Goal: Information Seeking & Learning: Find contact information

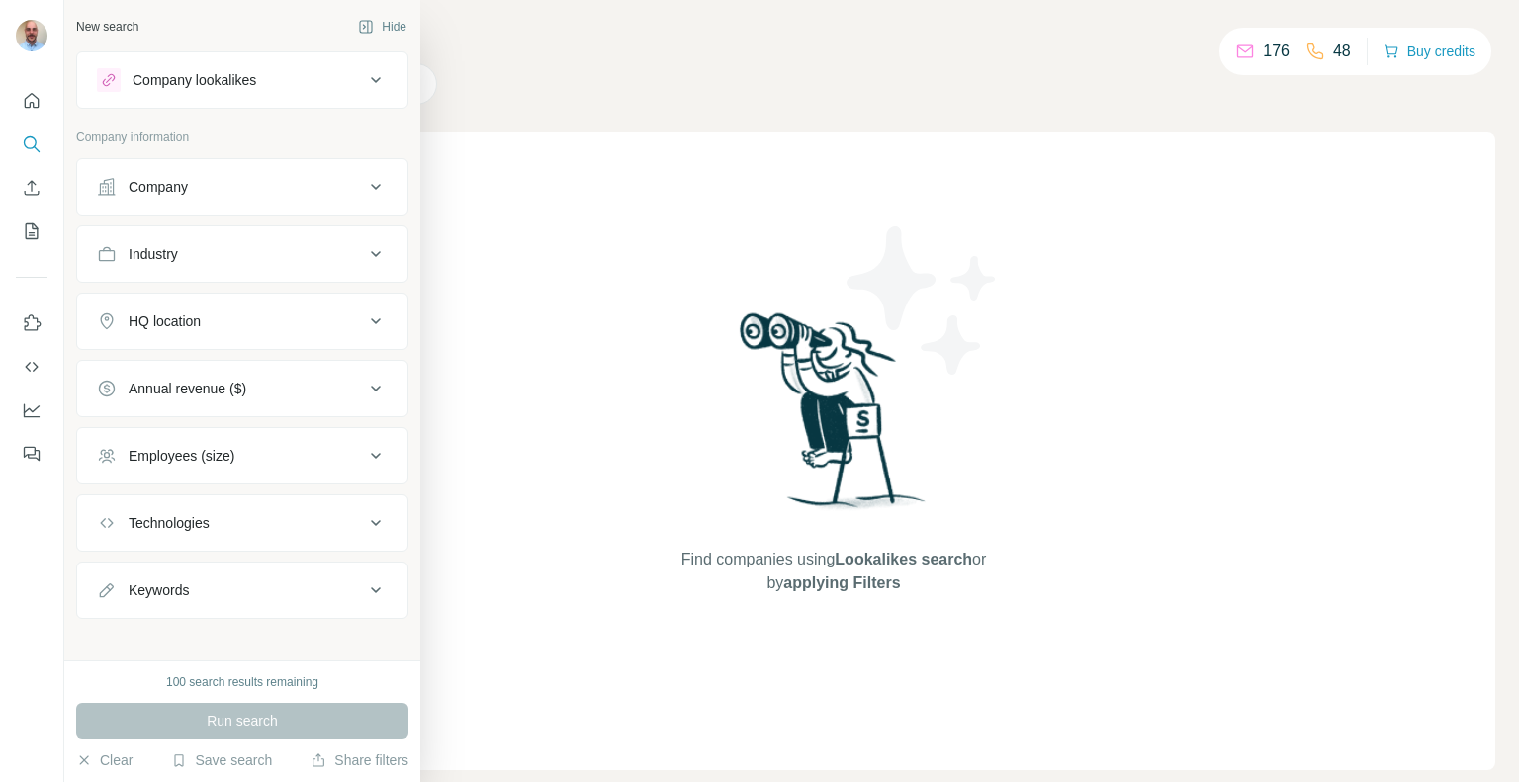
click at [150, 182] on div "Company" at bounding box center [158, 187] width 59 height 20
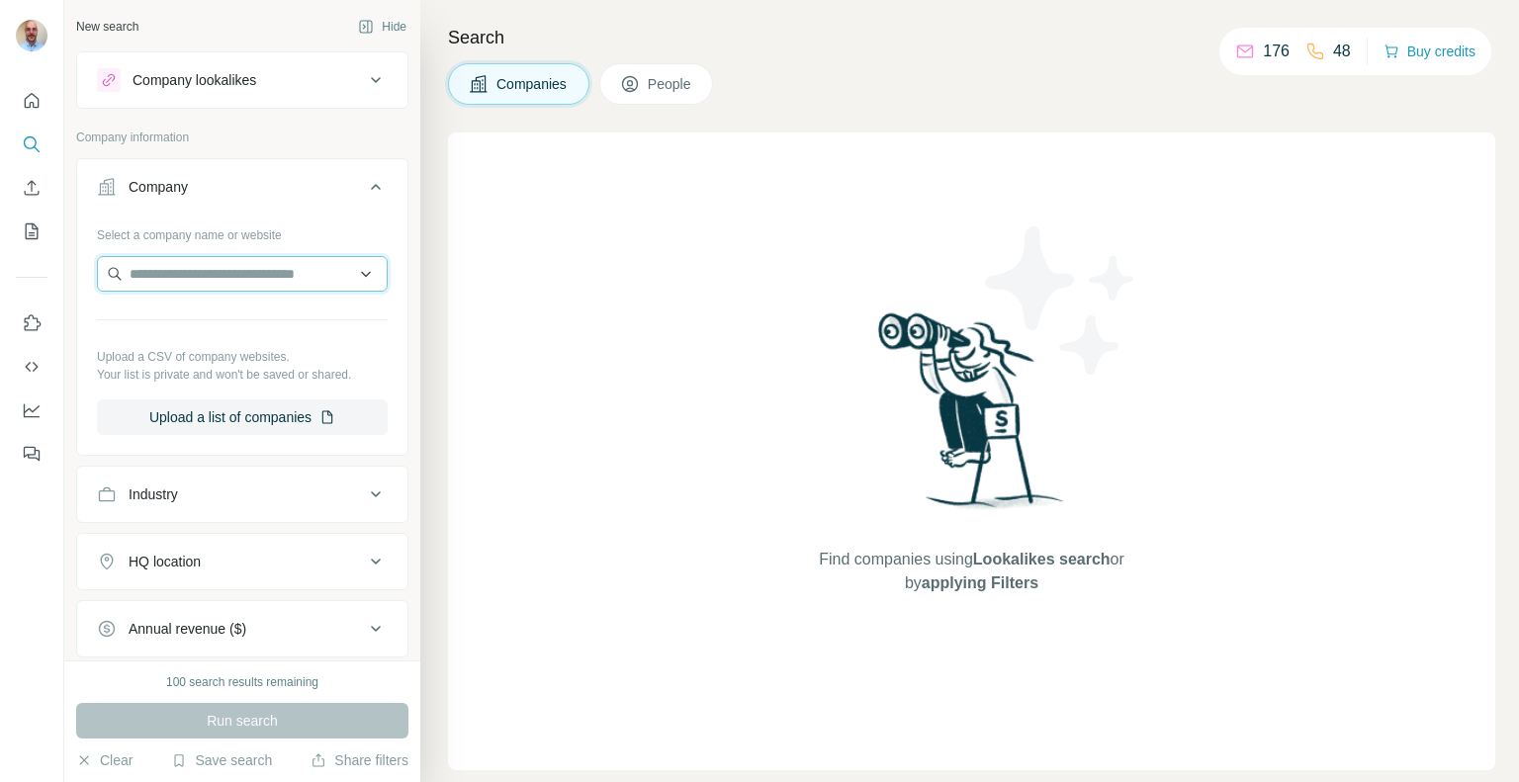
click at [279, 264] on input "text" at bounding box center [242, 274] width 291 height 36
click at [700, 75] on button "People" at bounding box center [656, 84] width 115 height 42
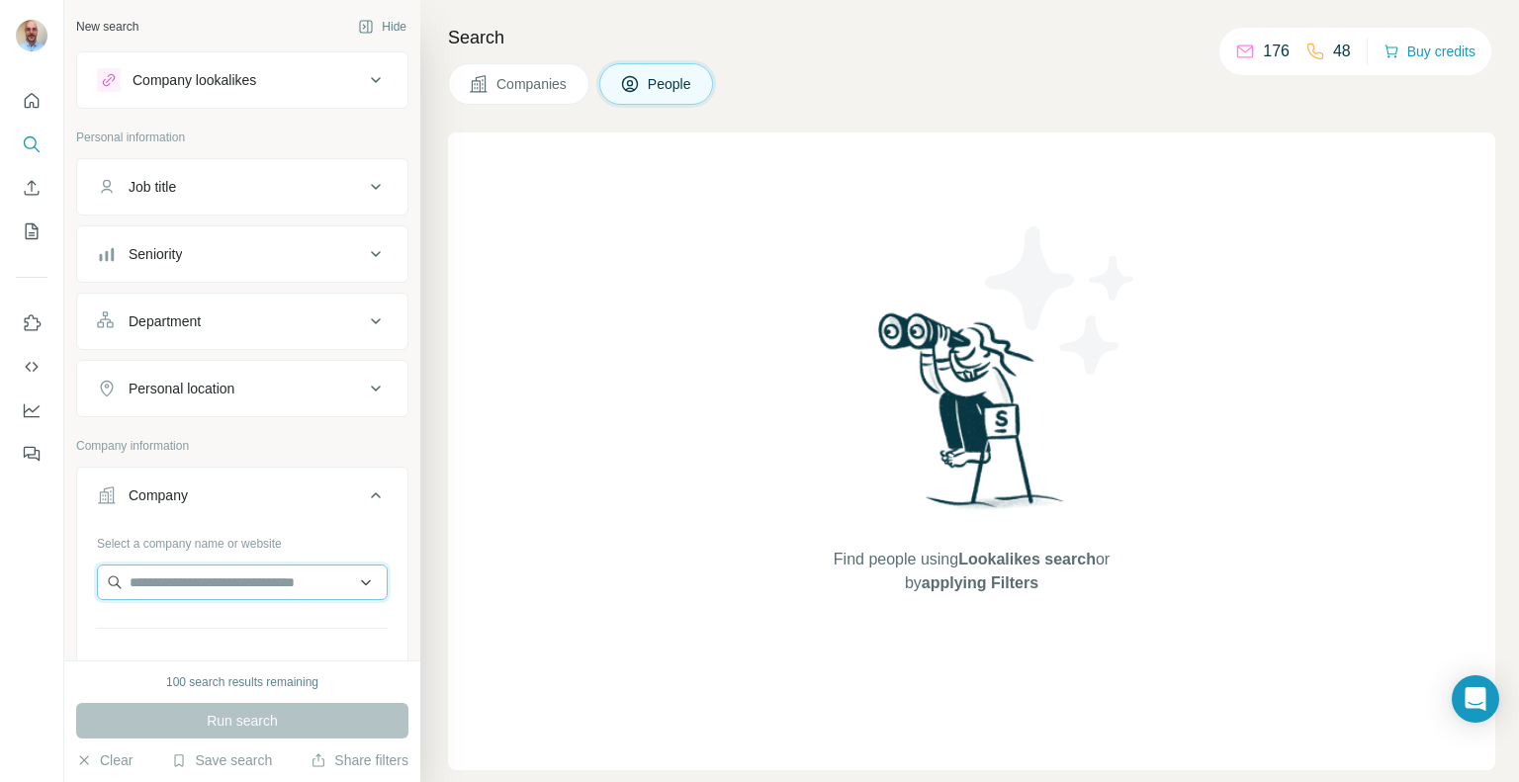
click at [222, 574] on input "text" at bounding box center [242, 583] width 291 height 36
paste input "*"
click at [253, 574] on input "text" at bounding box center [242, 583] width 291 height 36
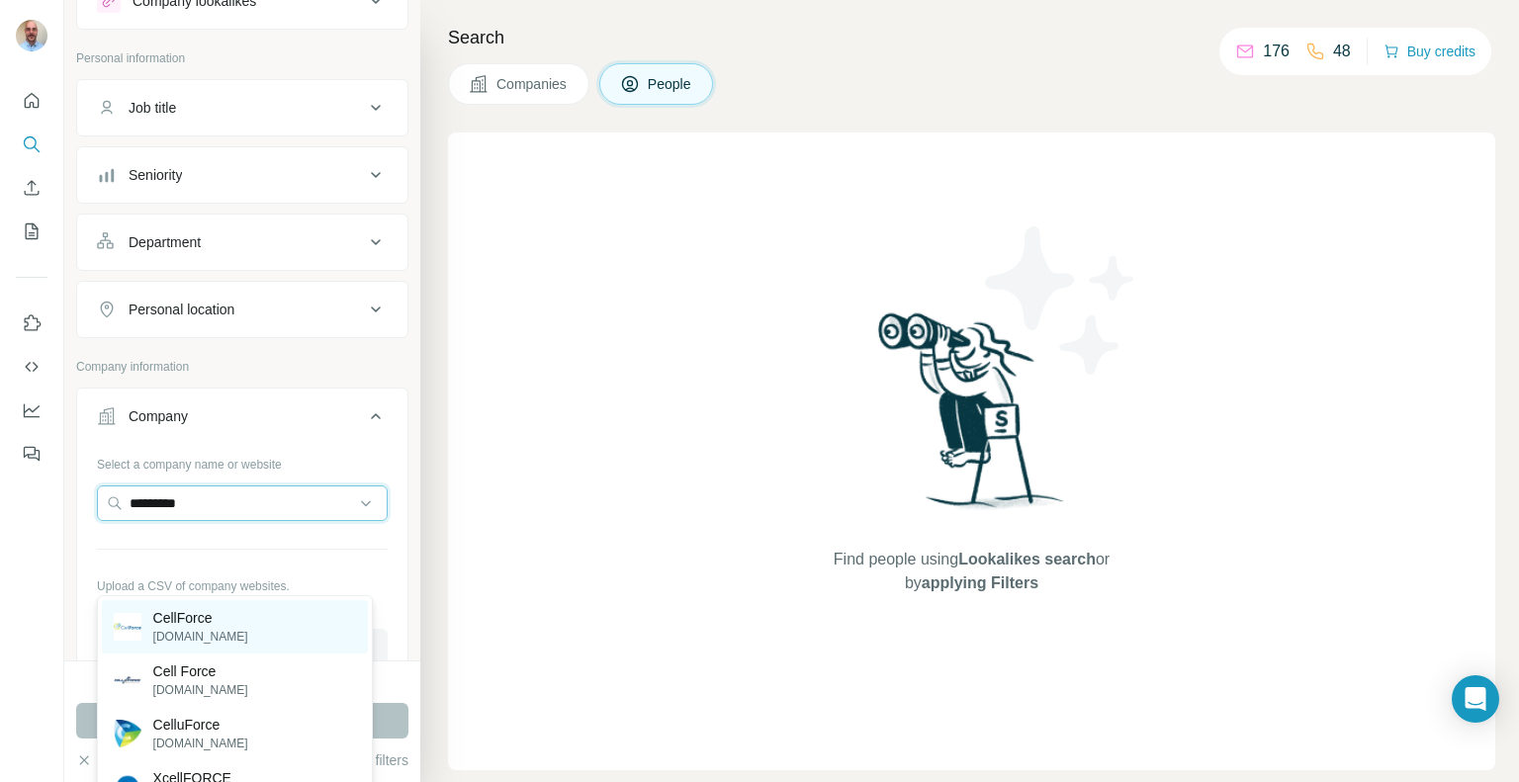
scroll to position [99, 0]
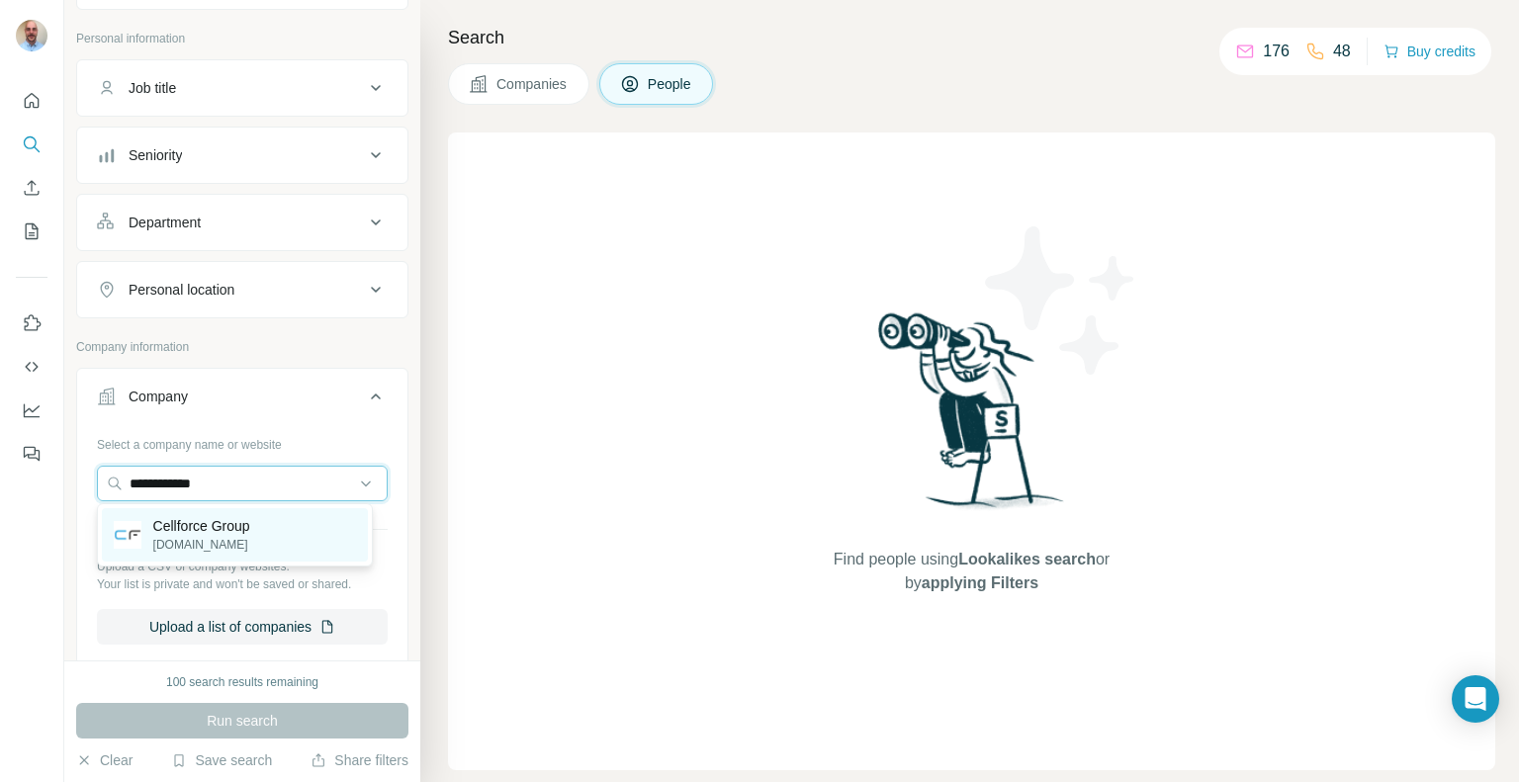
type input "**********"
click at [290, 525] on div "Cellforce Group [DOMAIN_NAME]" at bounding box center [235, 534] width 266 height 53
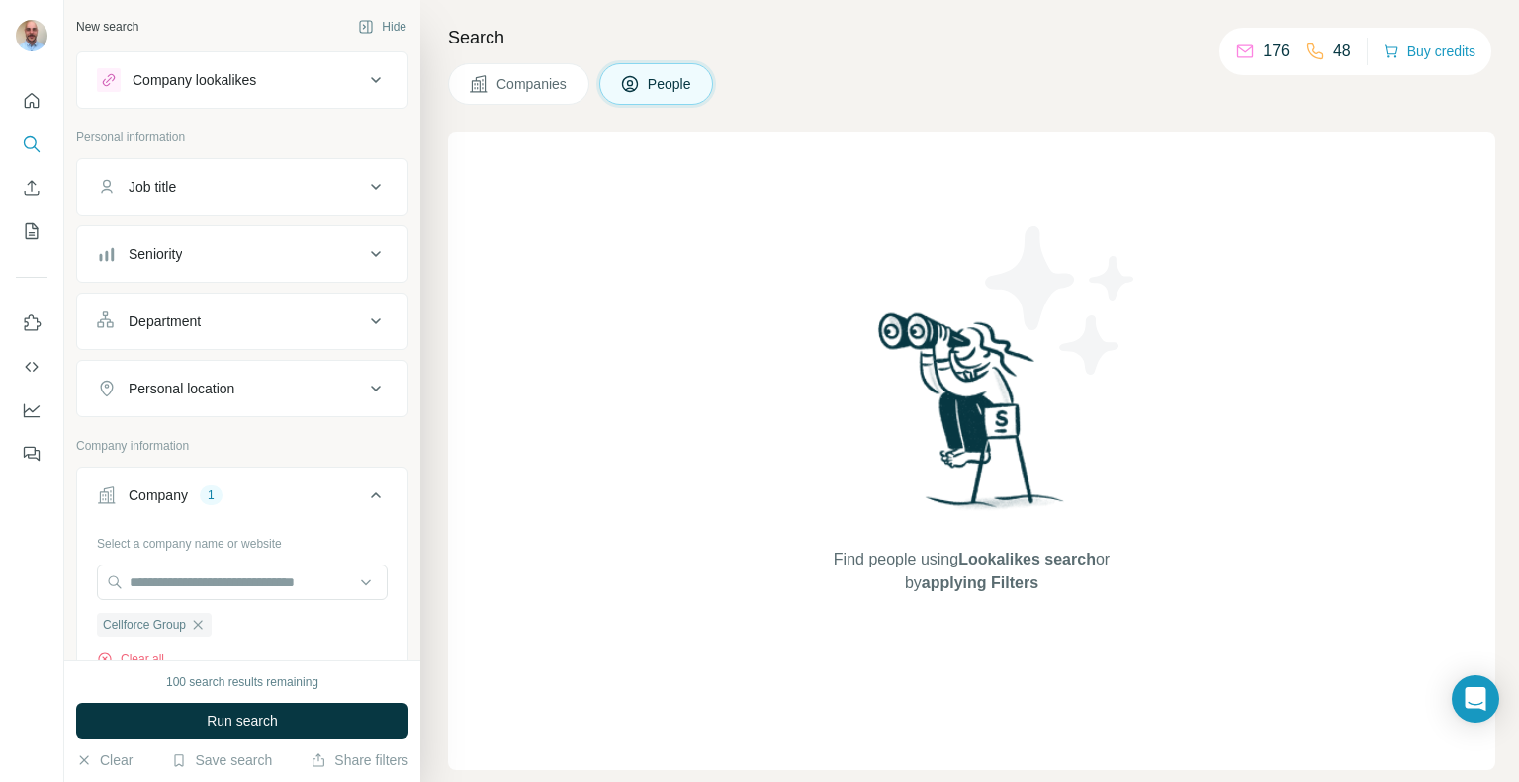
click at [285, 169] on button "Job title" at bounding box center [242, 186] width 330 height 47
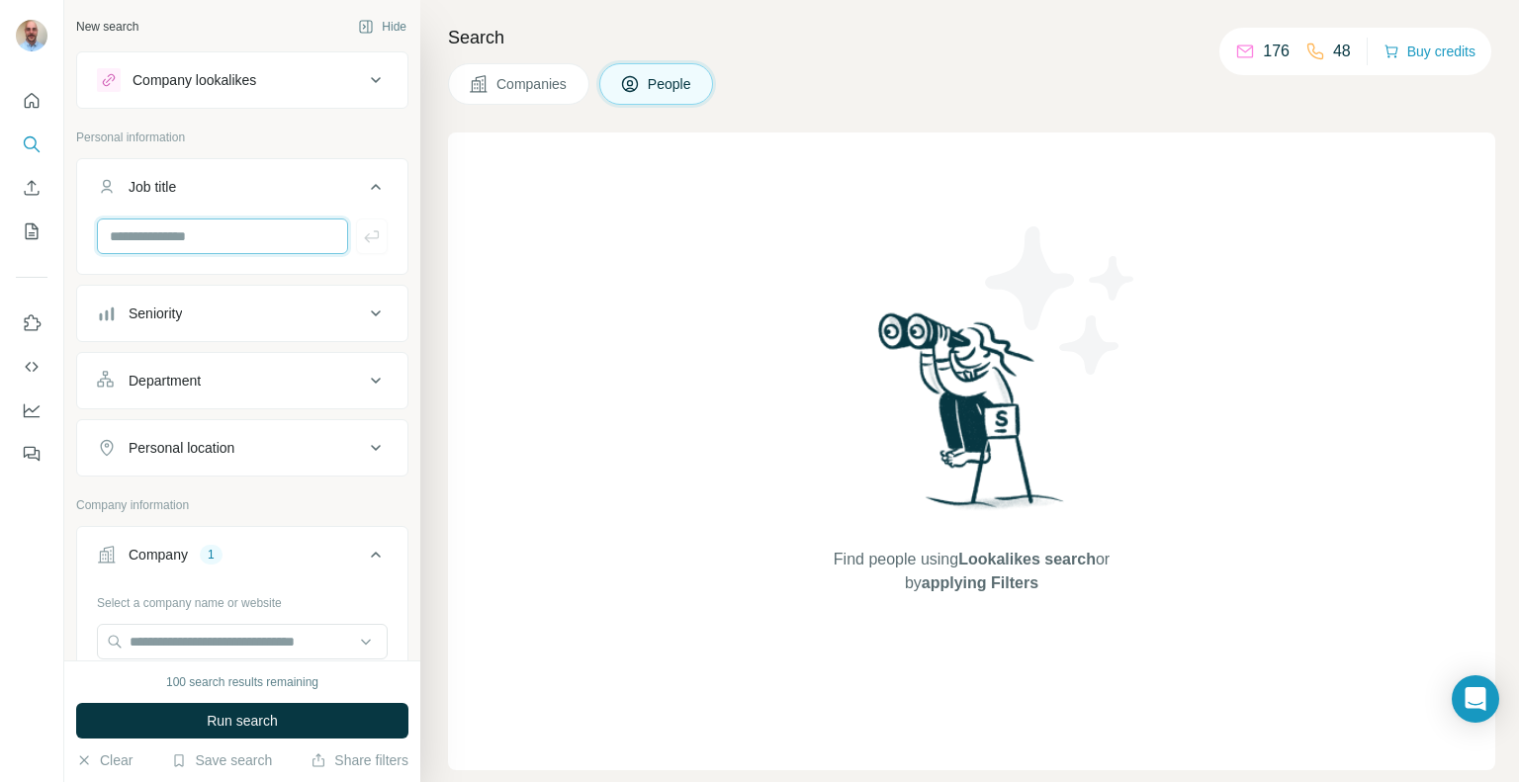
click at [253, 223] on input "text" at bounding box center [222, 237] width 251 height 36
type input "********"
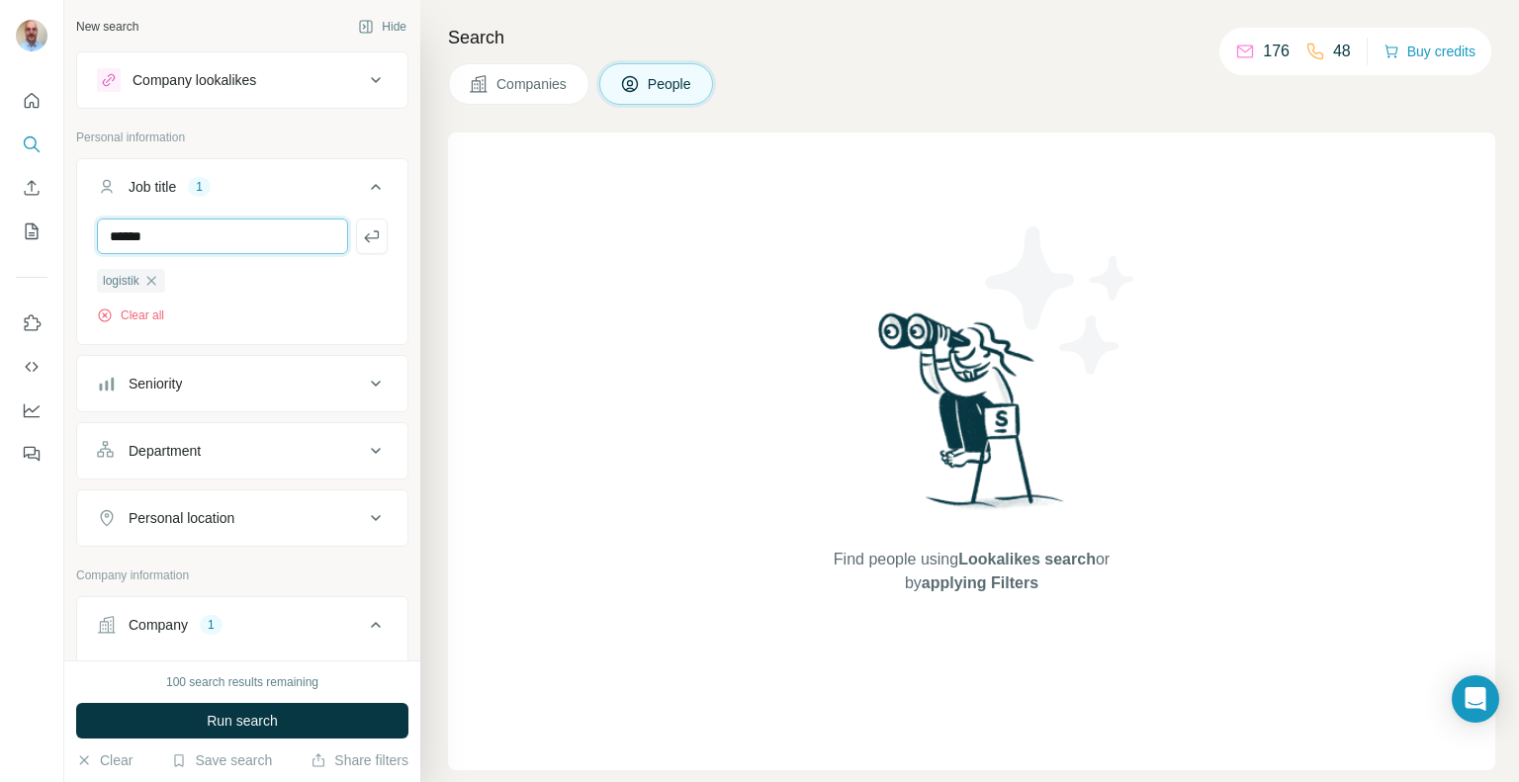
type input "******"
type input "********"
type input "*********"
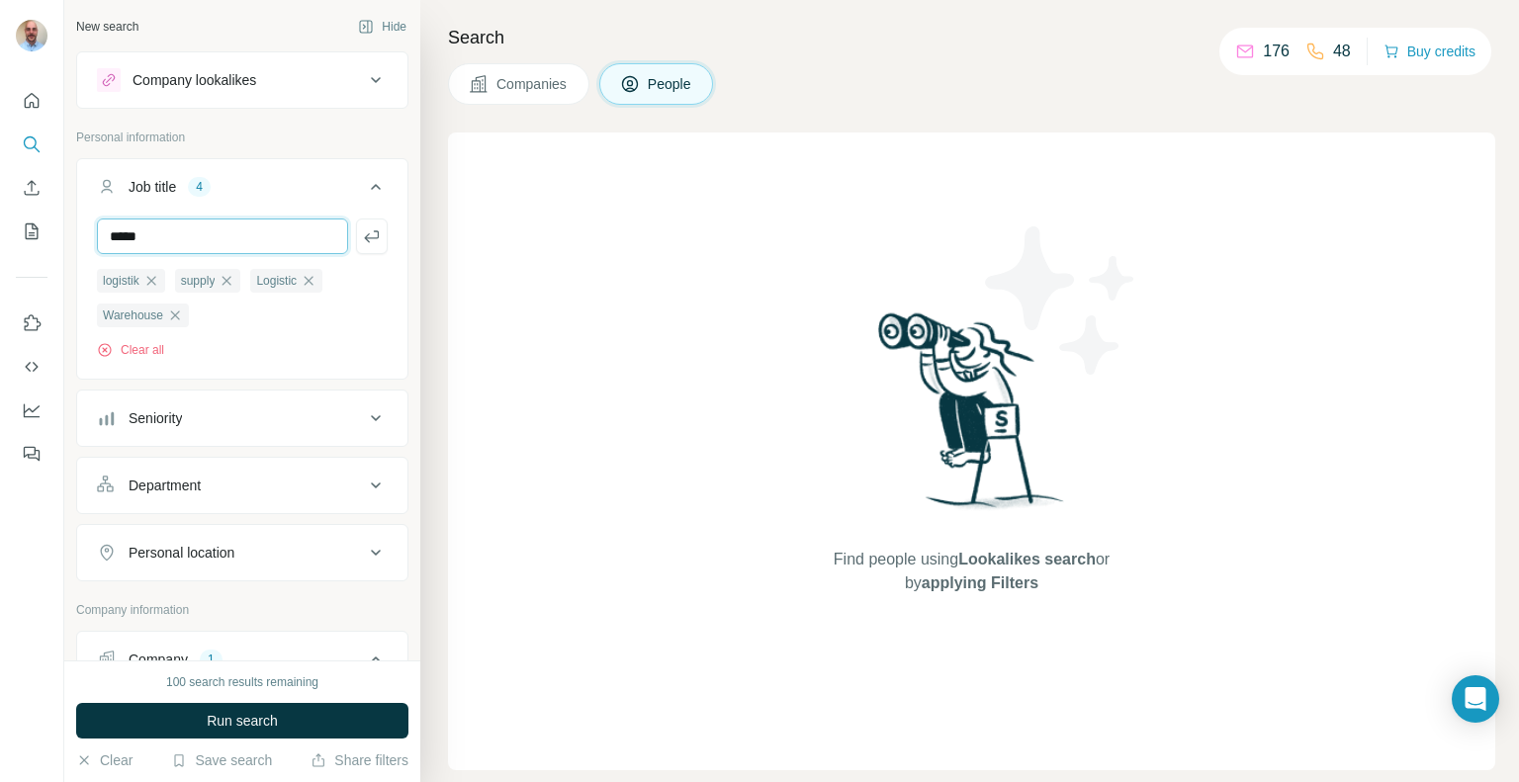
type input "*****"
click at [301, 709] on button "Run search" at bounding box center [242, 721] width 332 height 36
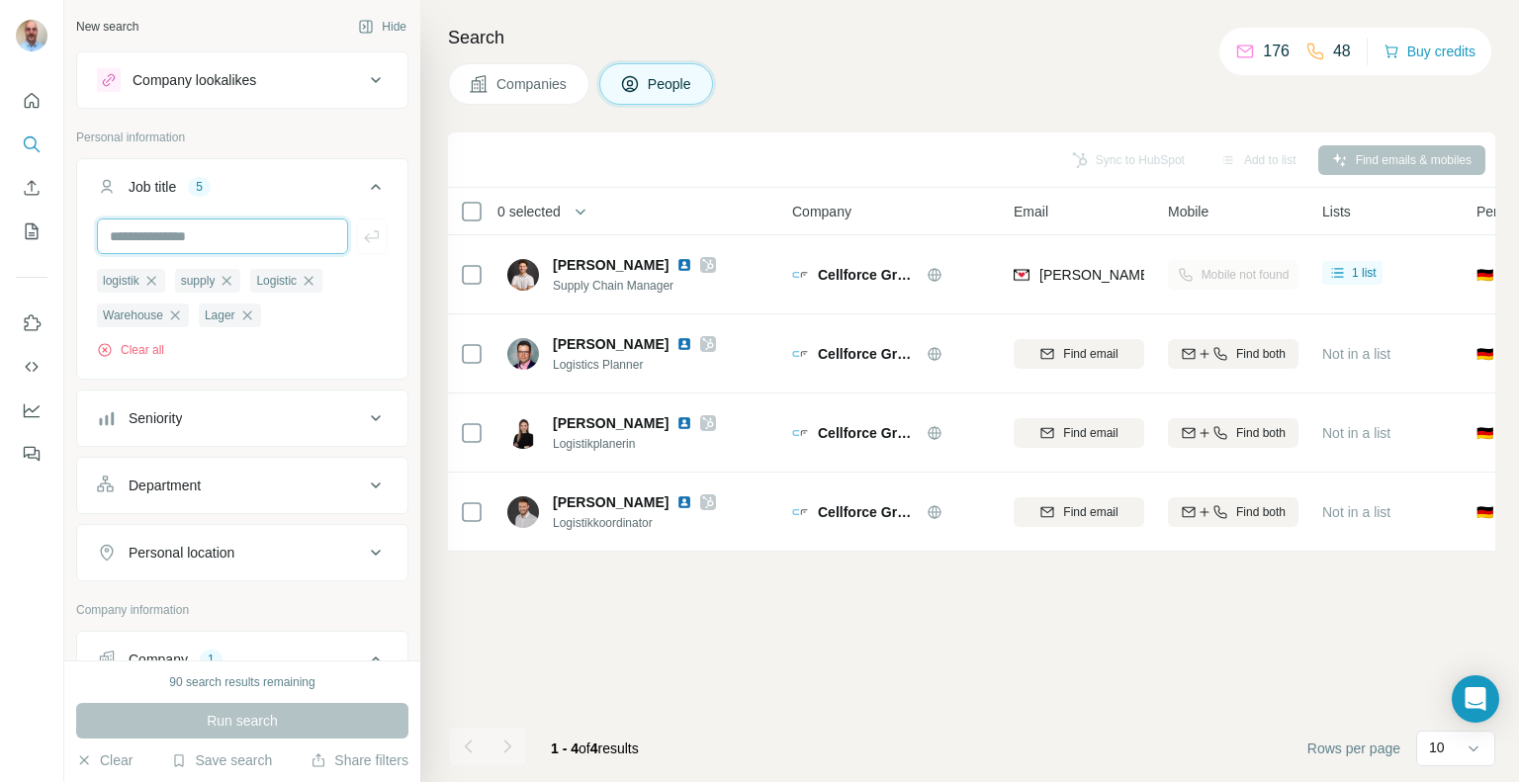
click at [208, 229] on input "text" at bounding box center [222, 237] width 251 height 36
type input "********"
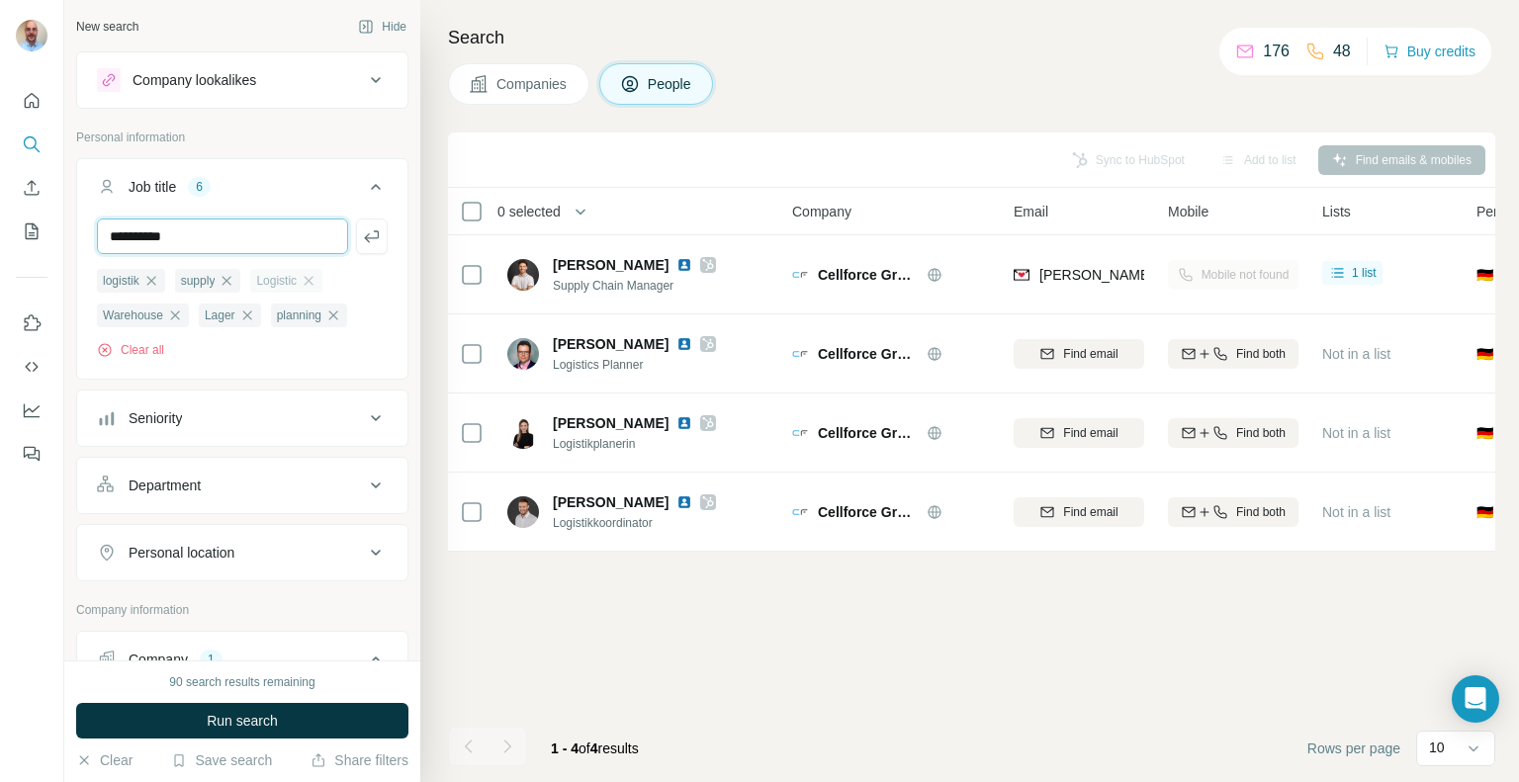
type input "**********"
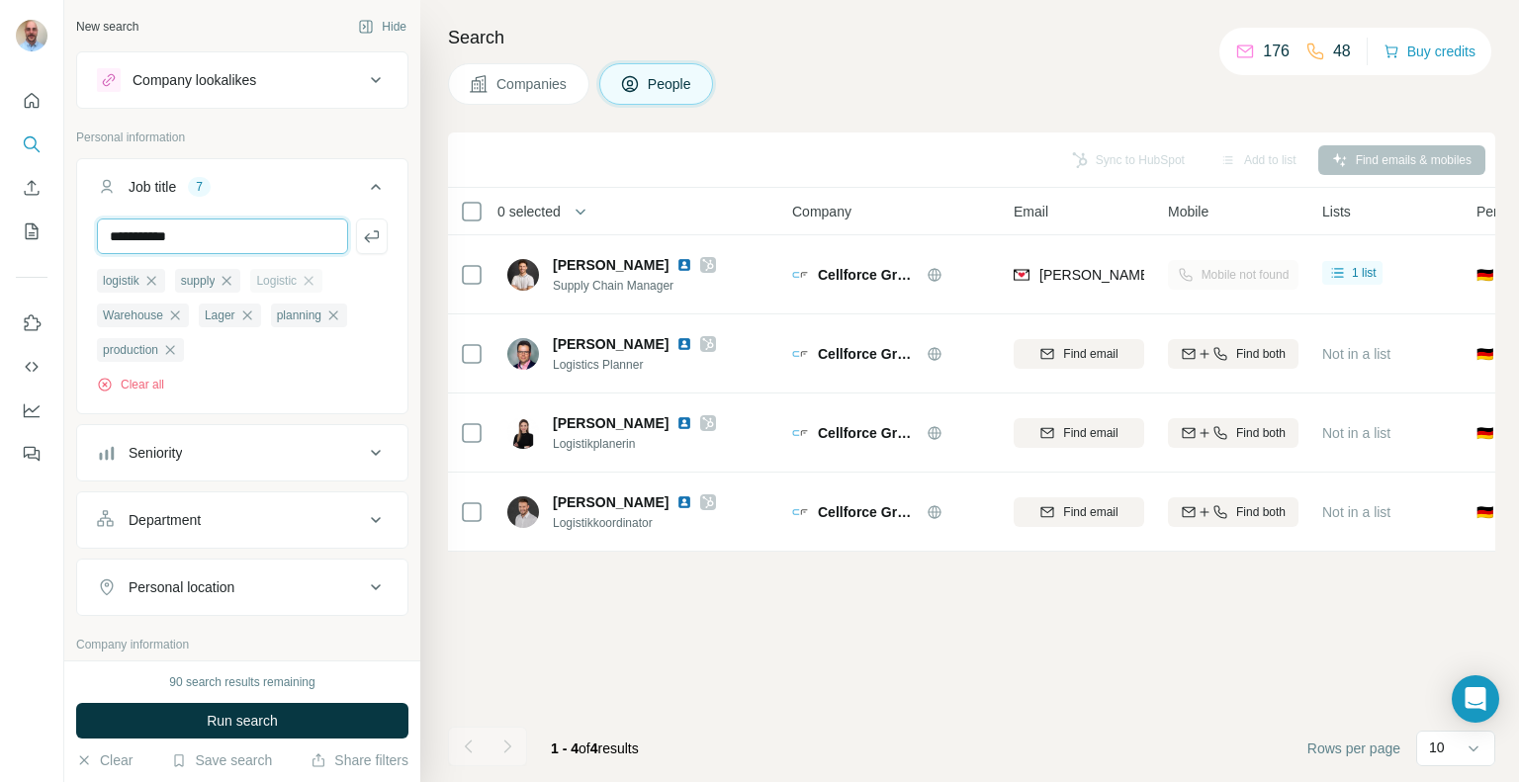
type input "**********"
click at [313, 740] on div "90 search results remaining Run search Clear Save search Share filters" at bounding box center [242, 722] width 356 height 122
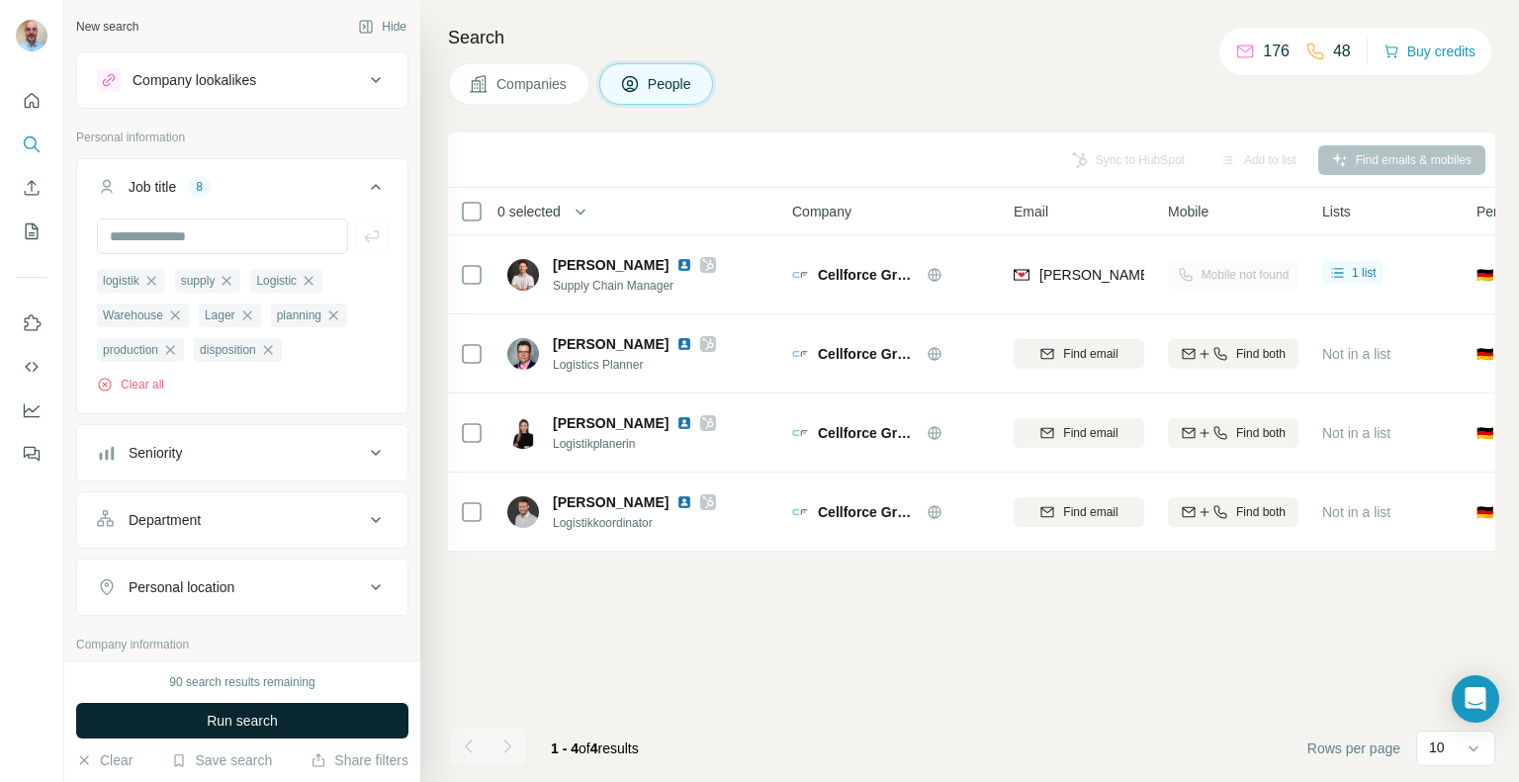
click at [316, 732] on button "Run search" at bounding box center [242, 721] width 332 height 36
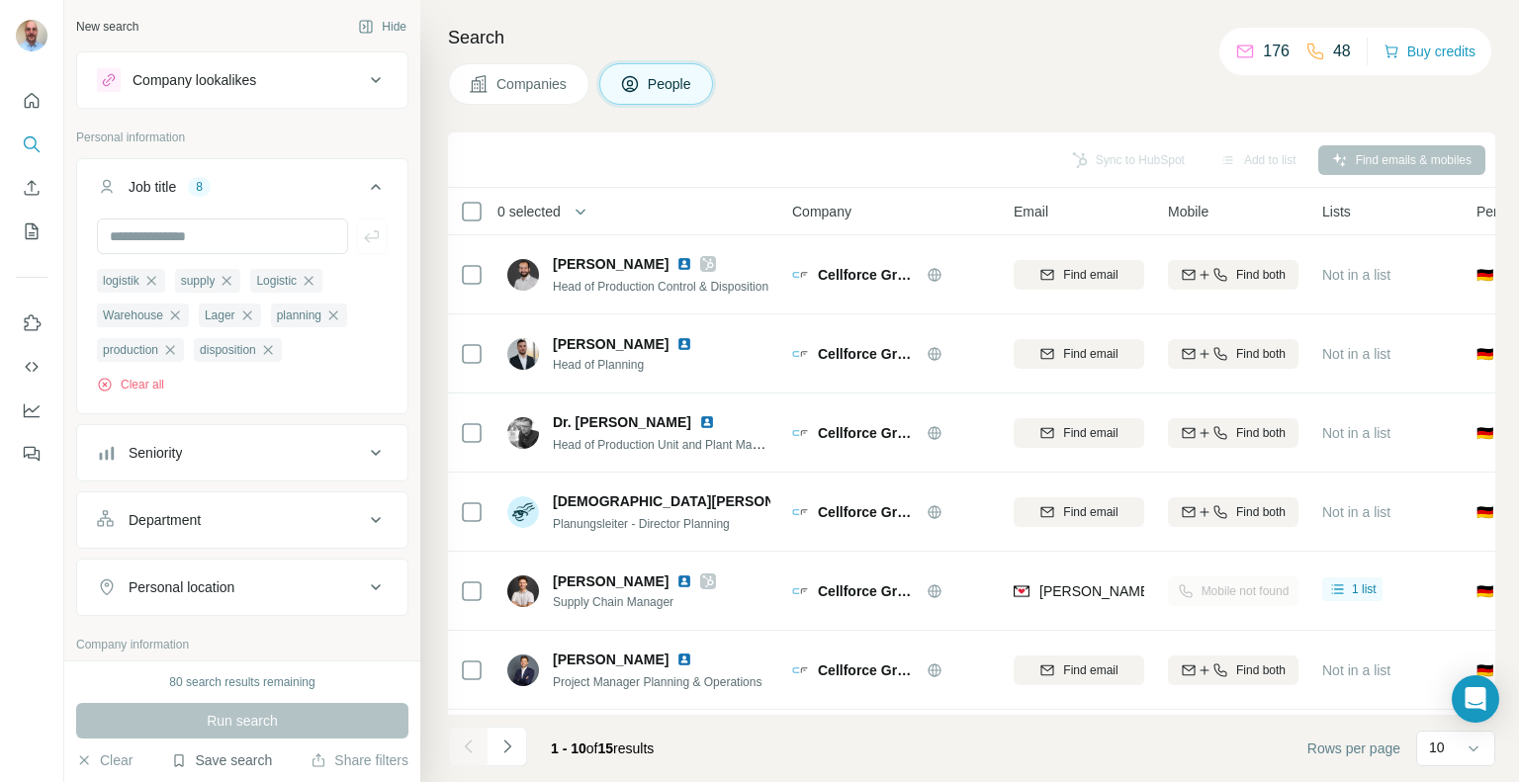
click at [222, 759] on button "Save search" at bounding box center [221, 761] width 101 height 20
click at [231, 690] on div "Save search" at bounding box center [276, 687] width 209 height 40
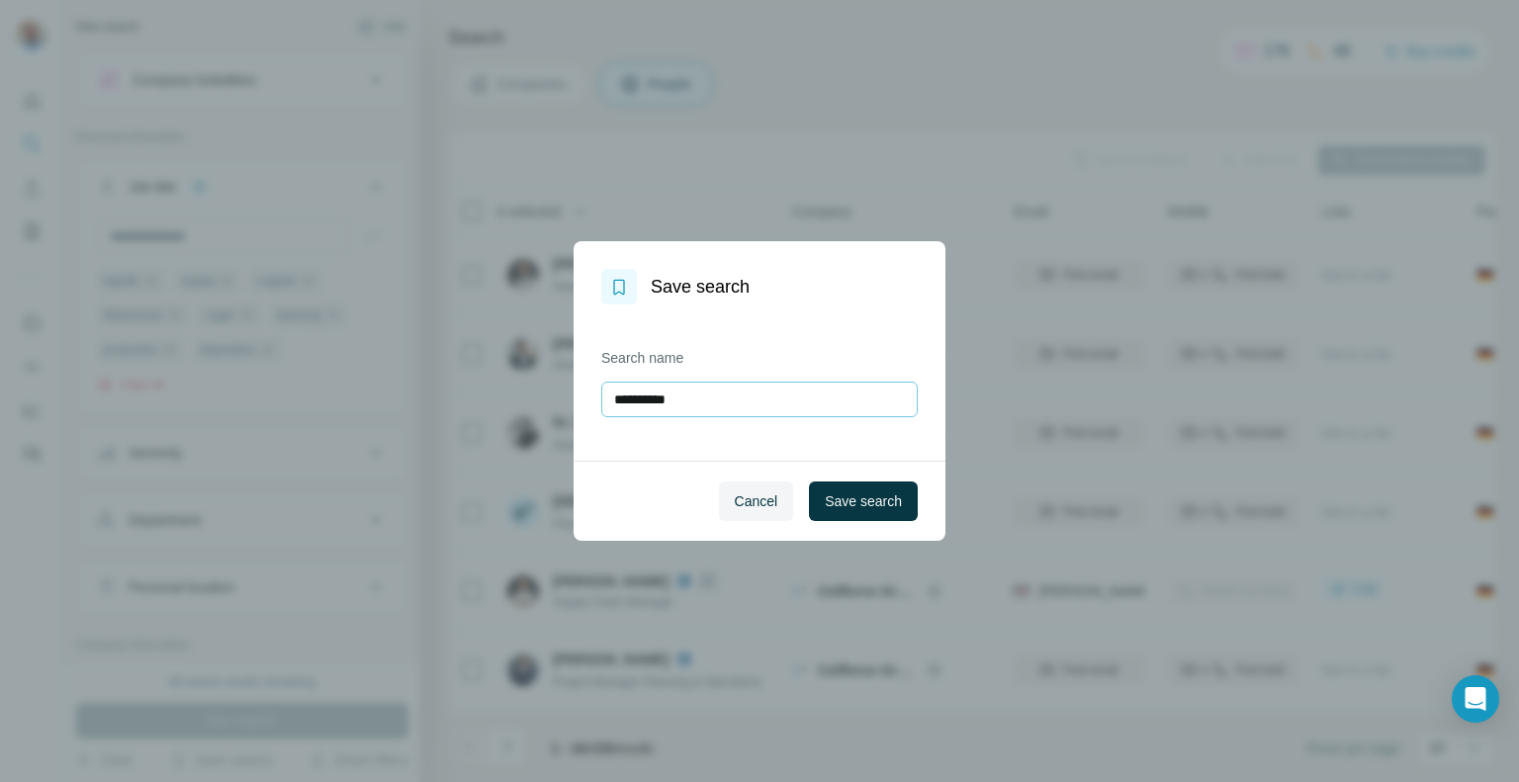
click at [780, 404] on input "**********" at bounding box center [759, 400] width 317 height 36
drag, startPoint x: 780, startPoint y: 404, endPoint x: 562, endPoint y: 411, distance: 218.7
click at [562, 411] on div "**********" at bounding box center [759, 391] width 1519 height 782
type input "*"
type input "**********"
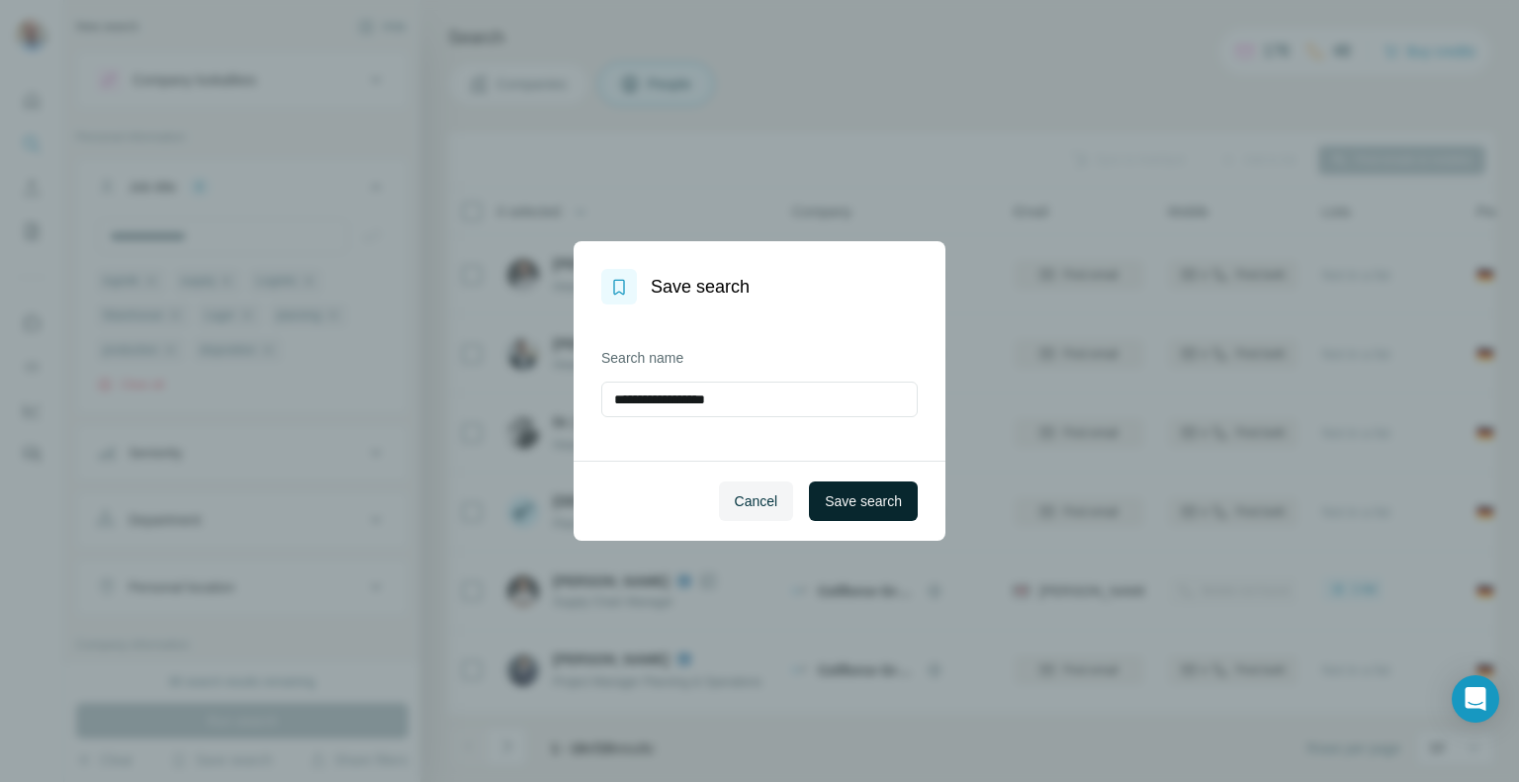
click at [872, 490] on button "Save search" at bounding box center [863, 502] width 109 height 40
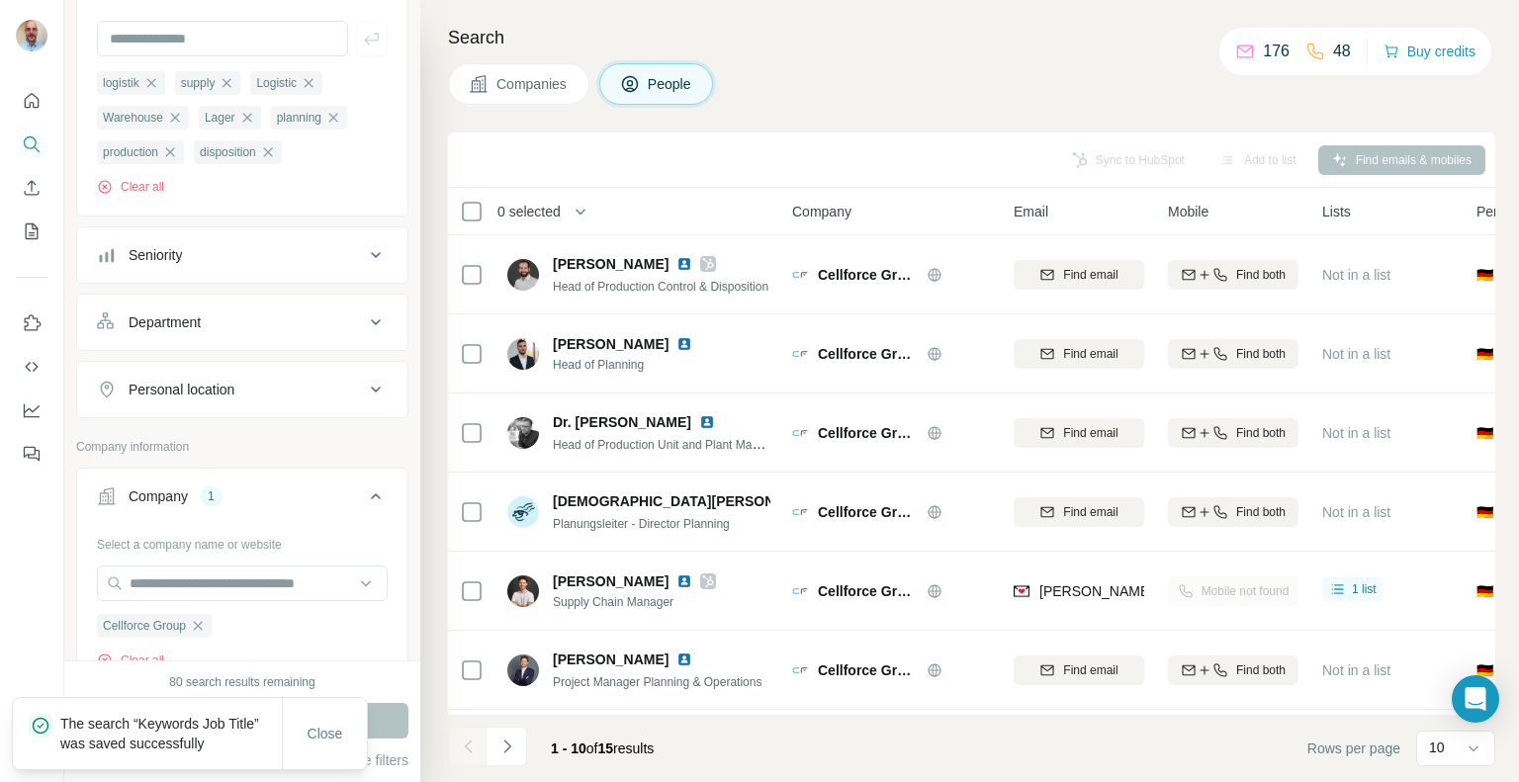
scroll to position [297, 0]
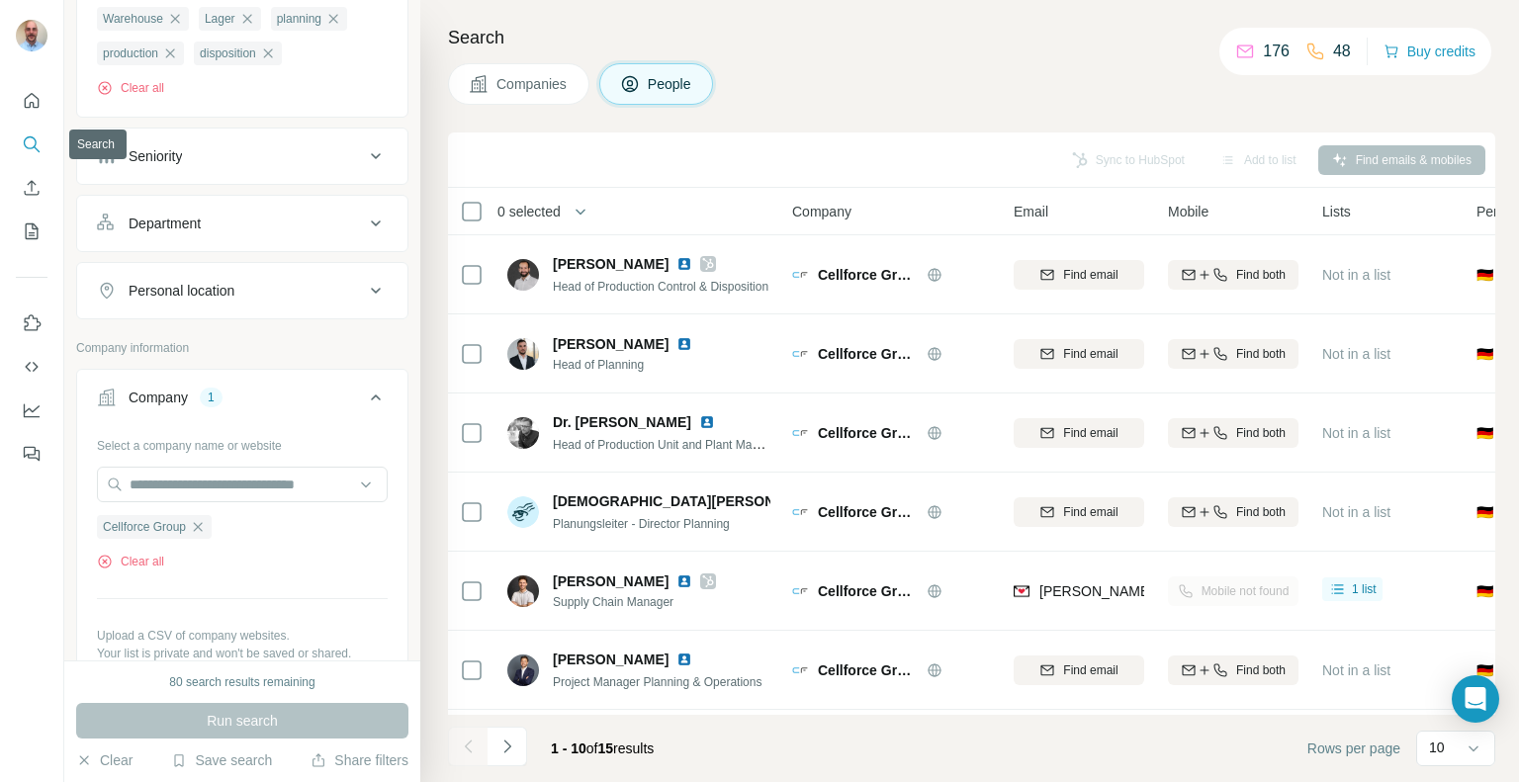
click at [28, 137] on icon "Search" at bounding box center [32, 145] width 20 height 20
click at [32, 138] on icon "Search" at bounding box center [32, 145] width 20 height 20
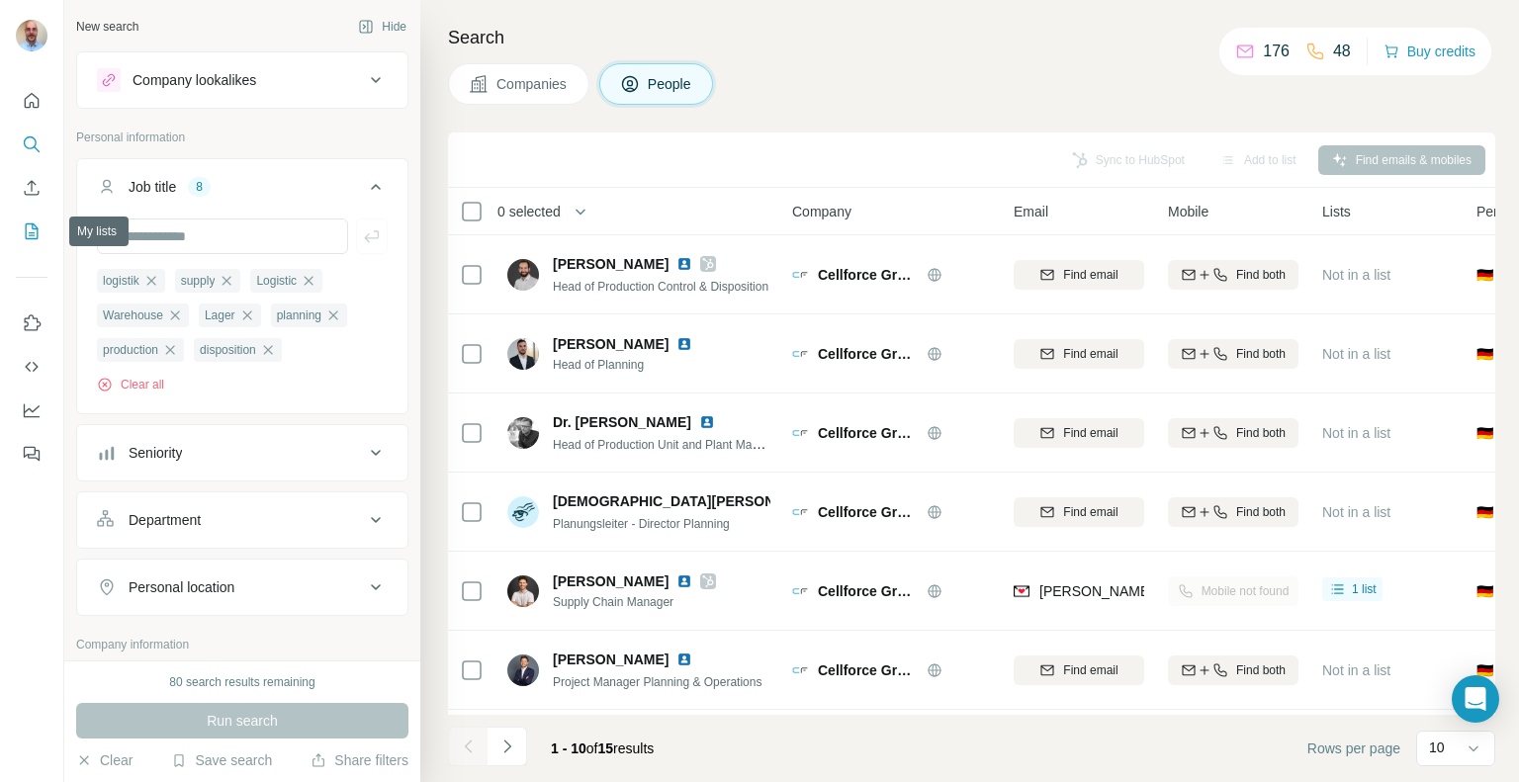
click at [40, 232] on icon "My lists" at bounding box center [32, 232] width 20 height 20
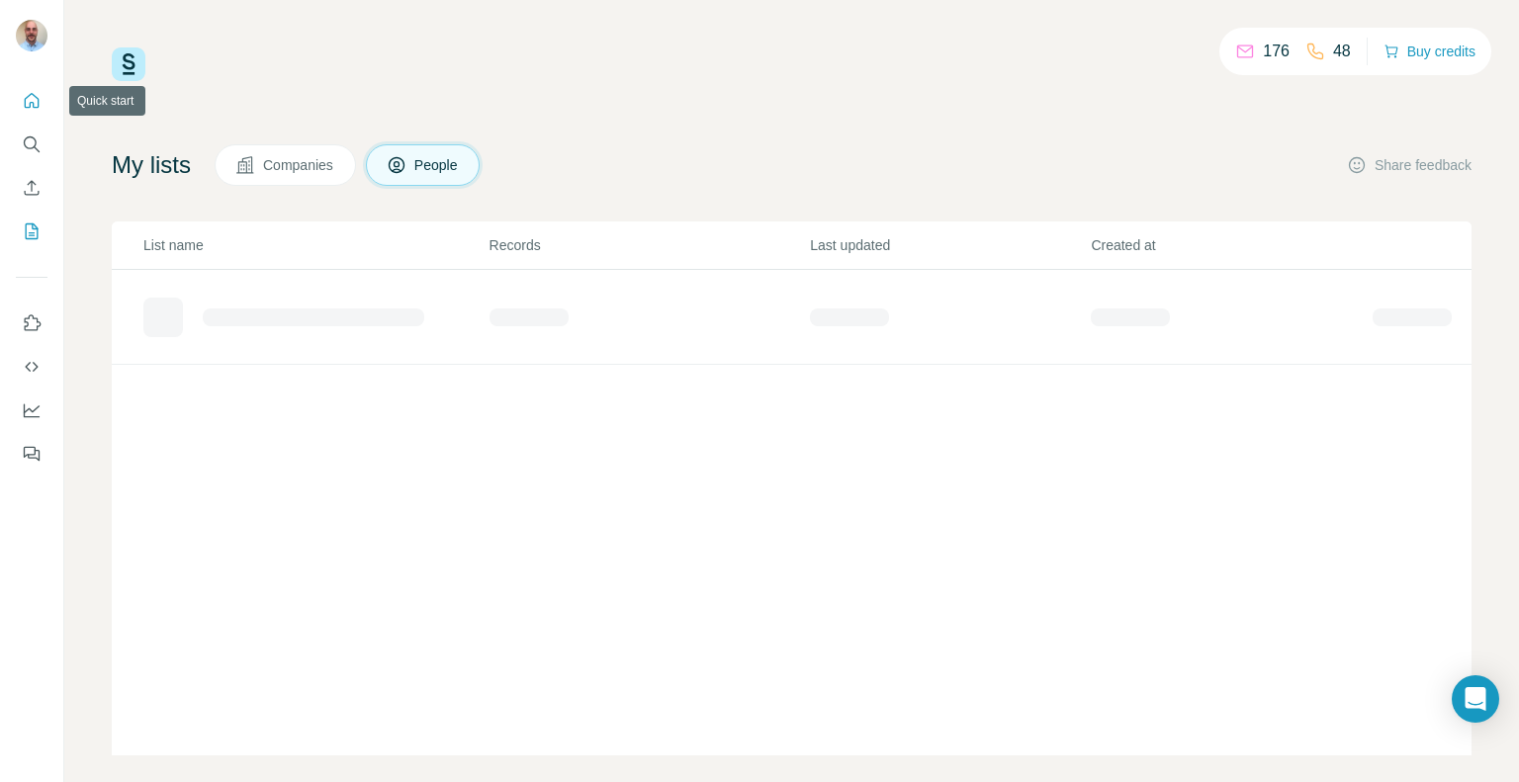
click at [20, 90] on button "Quick start" at bounding box center [32, 101] width 32 height 36
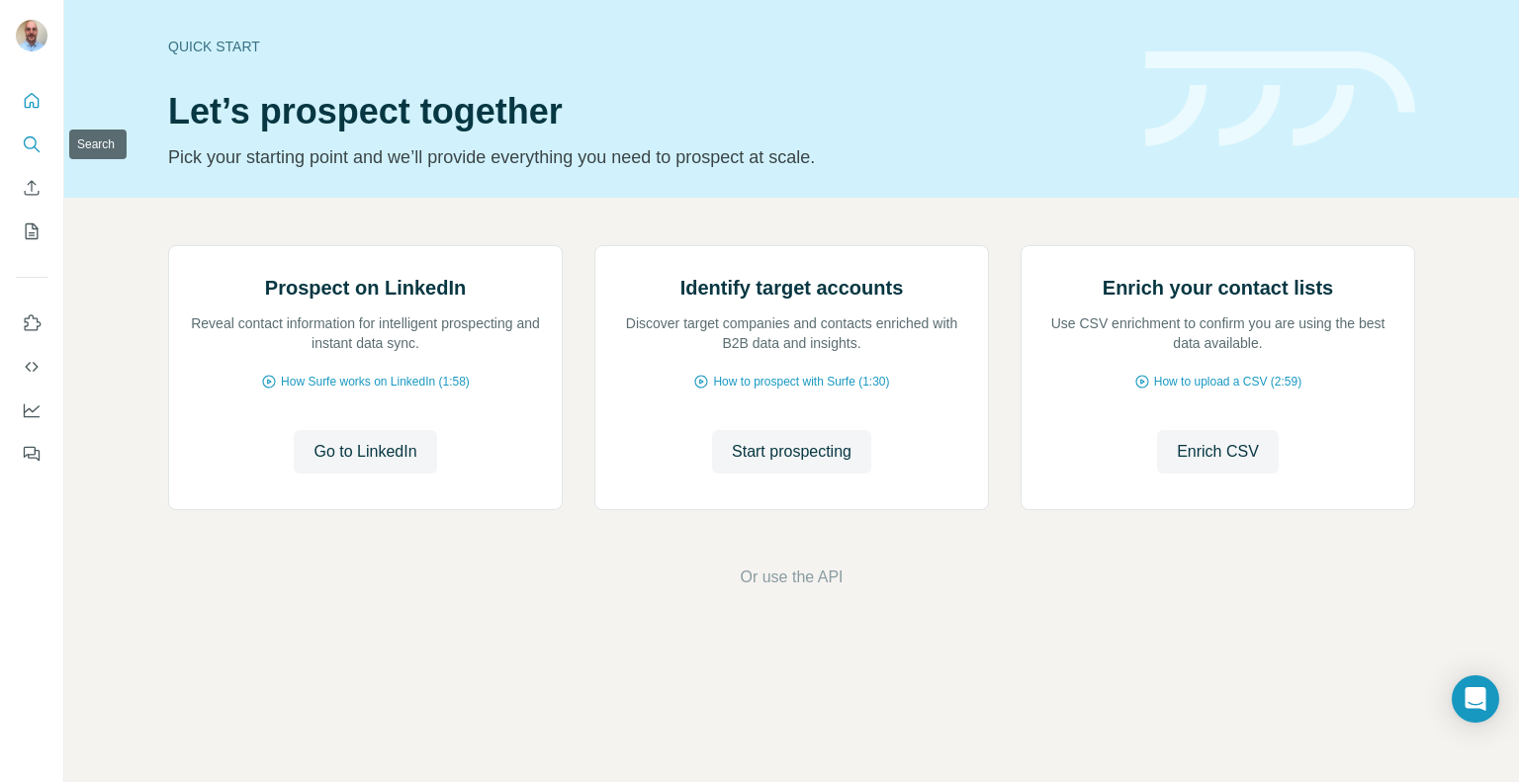
click at [25, 147] on icon "Search" at bounding box center [32, 145] width 20 height 20
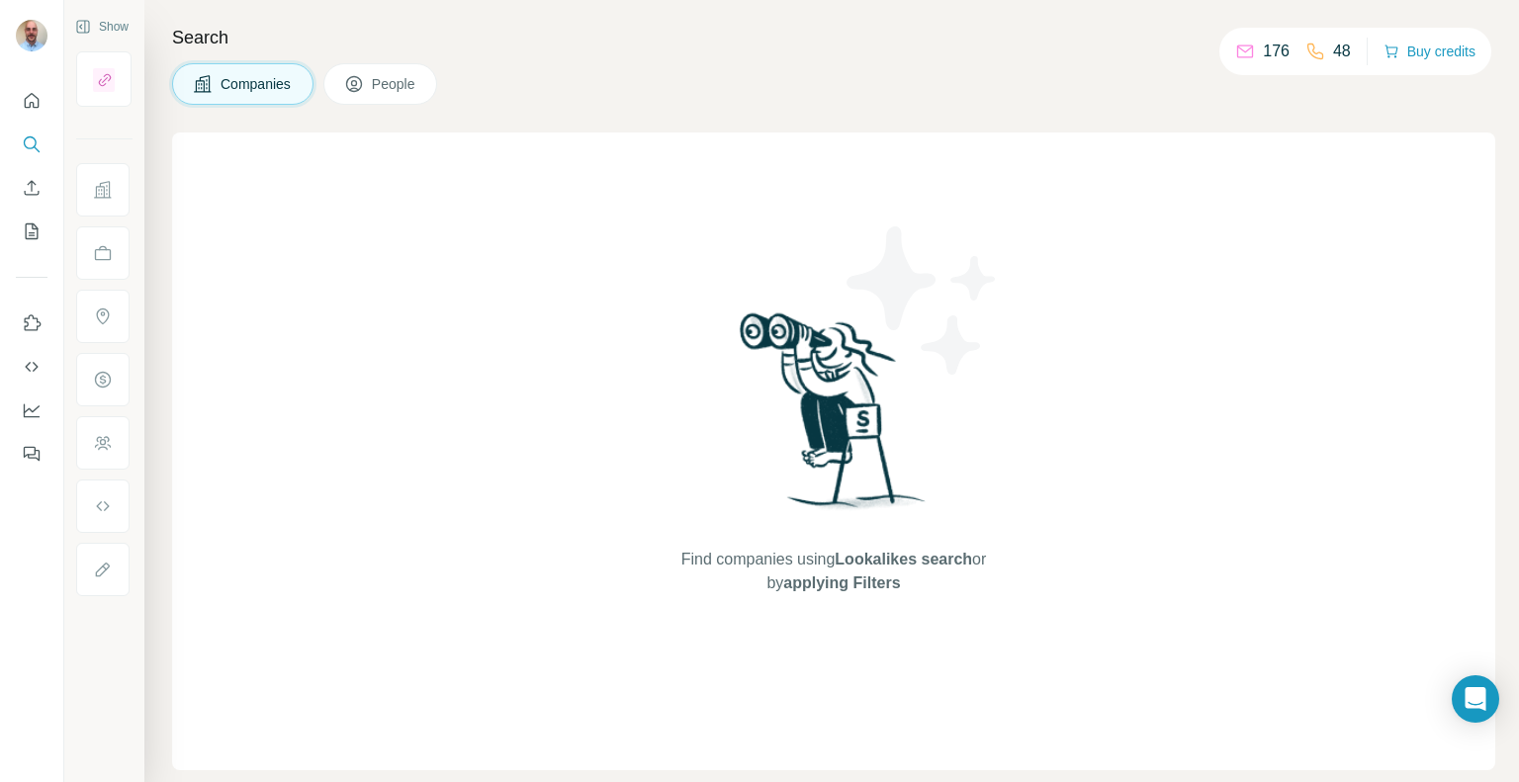
click at [661, 161] on div "Find companies using Lookalikes search or by applying Filters" at bounding box center [834, 452] width 356 height 638
click at [380, 86] on span "People" at bounding box center [395, 84] width 46 height 20
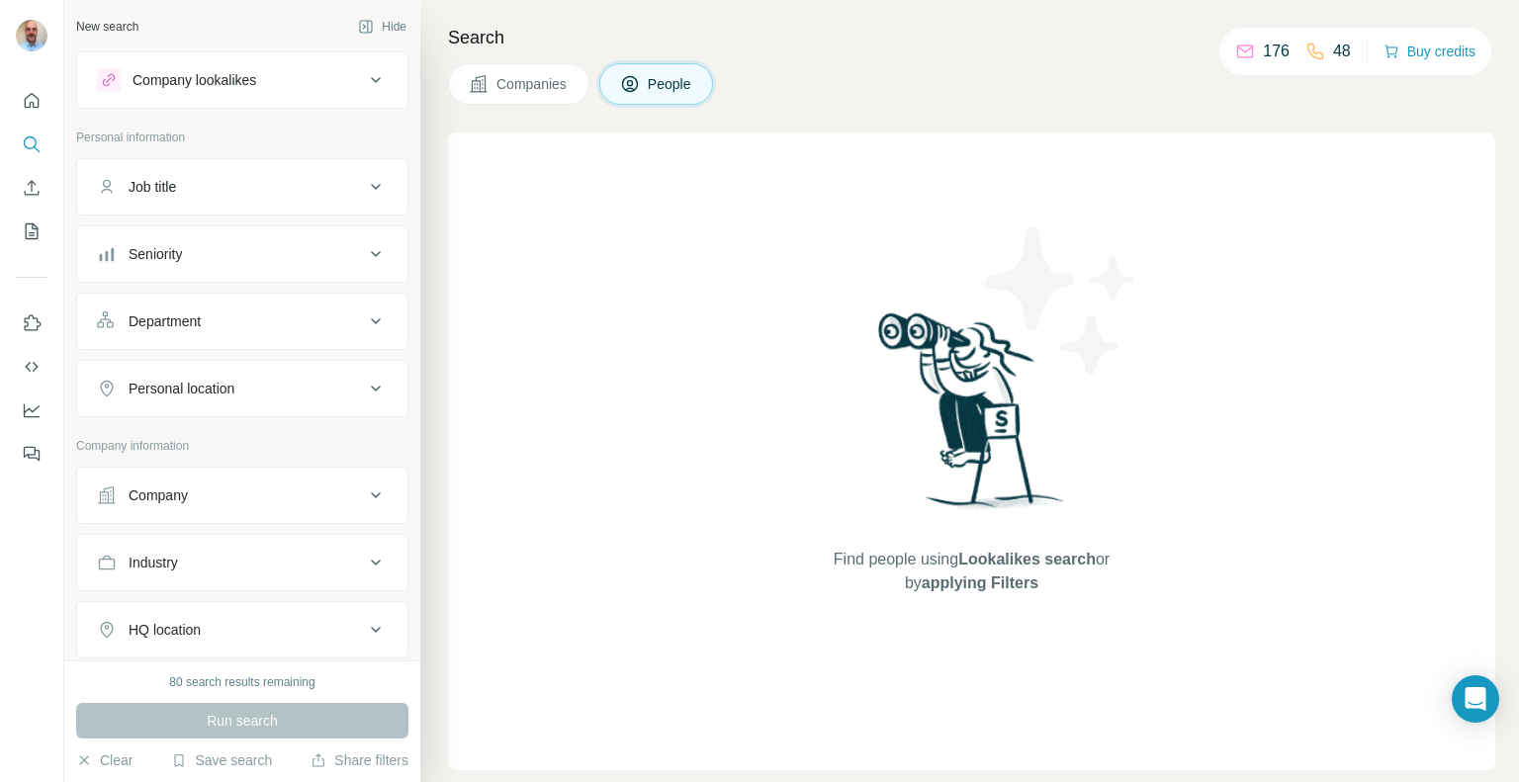
click at [226, 748] on div "80 search results remaining Run search Clear Save search Share filters" at bounding box center [242, 722] width 356 height 122
click at [226, 754] on button "Save search" at bounding box center [221, 761] width 101 height 20
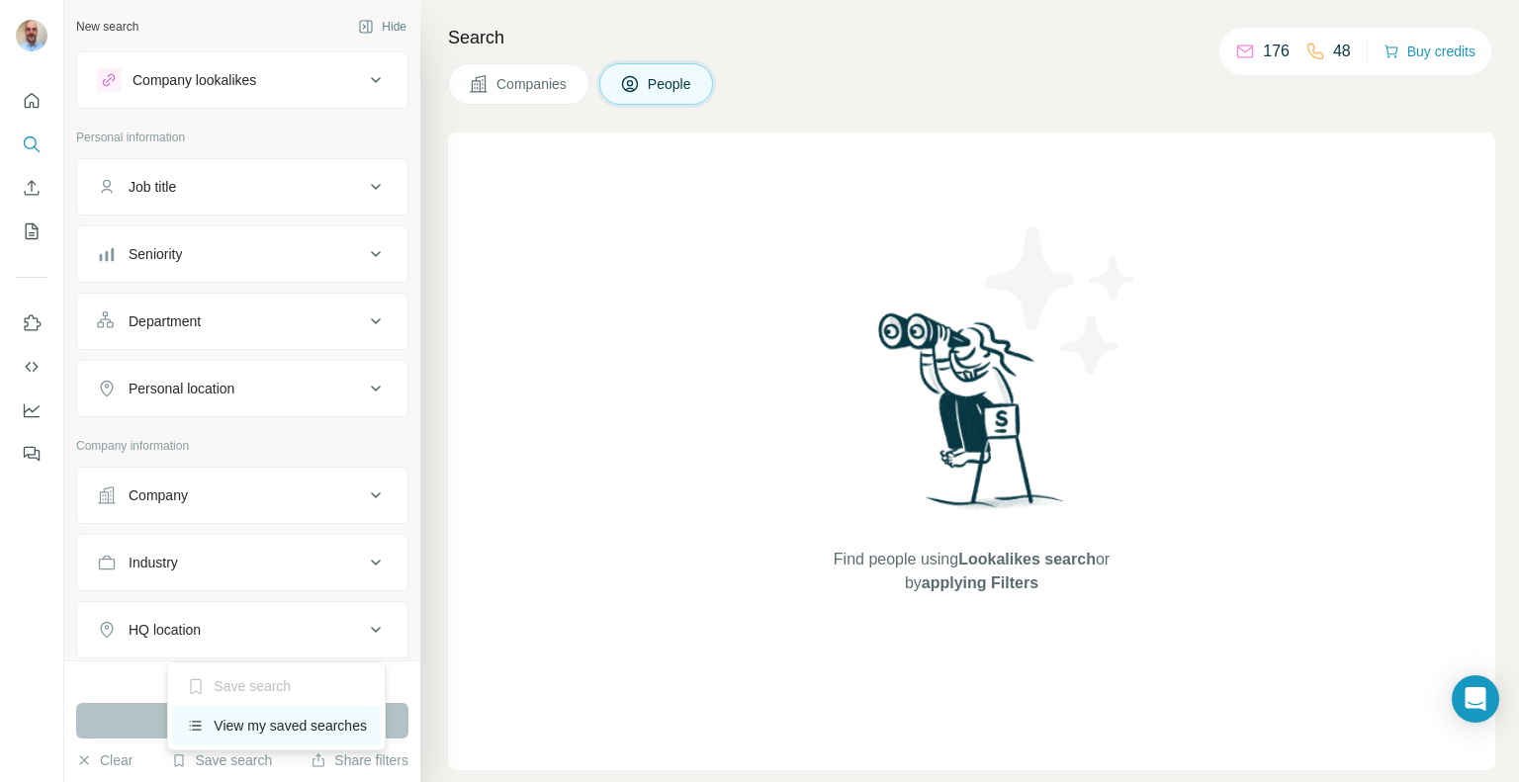
click at [235, 713] on div "View my saved searches" at bounding box center [276, 726] width 209 height 40
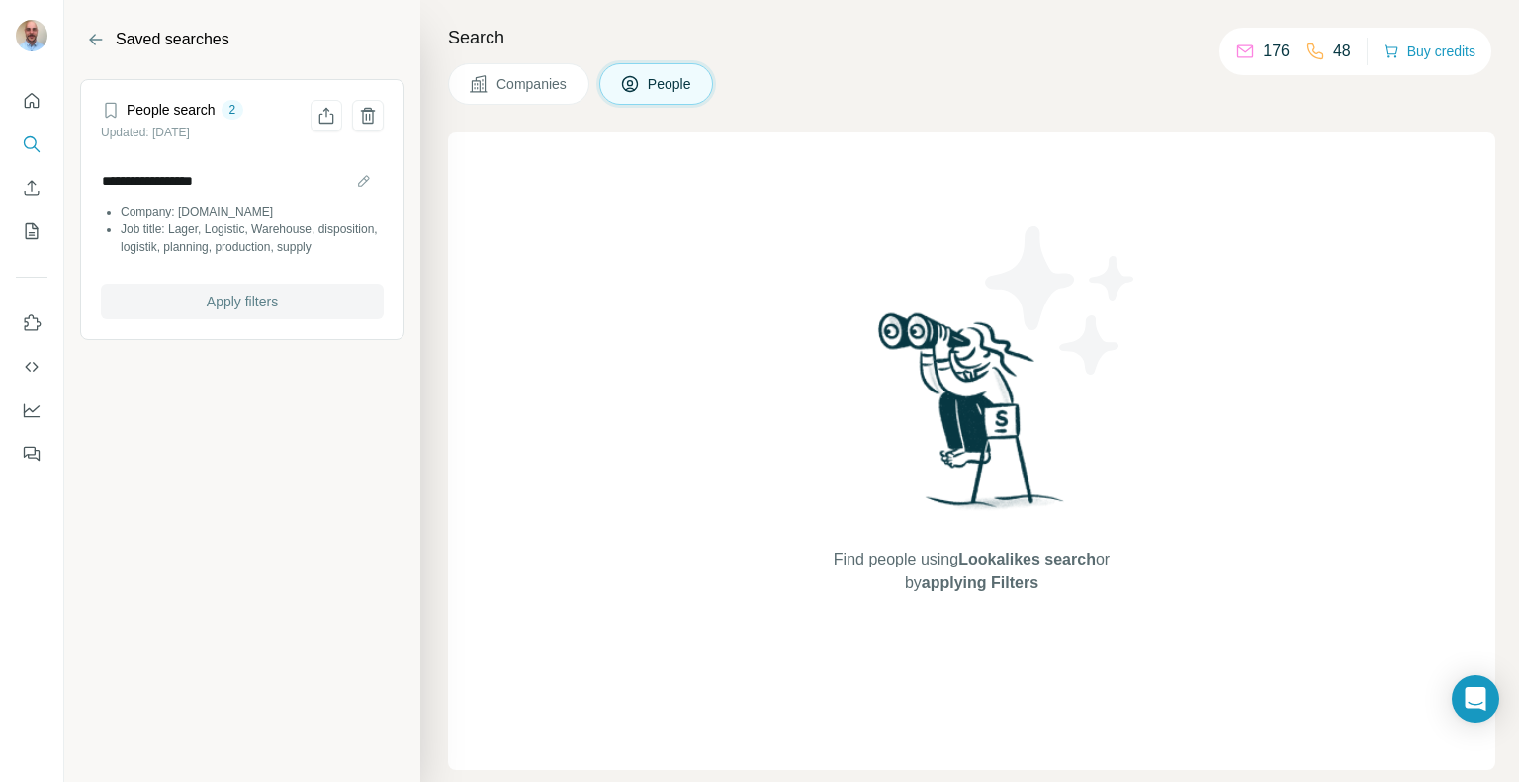
click at [235, 307] on button "Apply filters" at bounding box center [242, 302] width 283 height 36
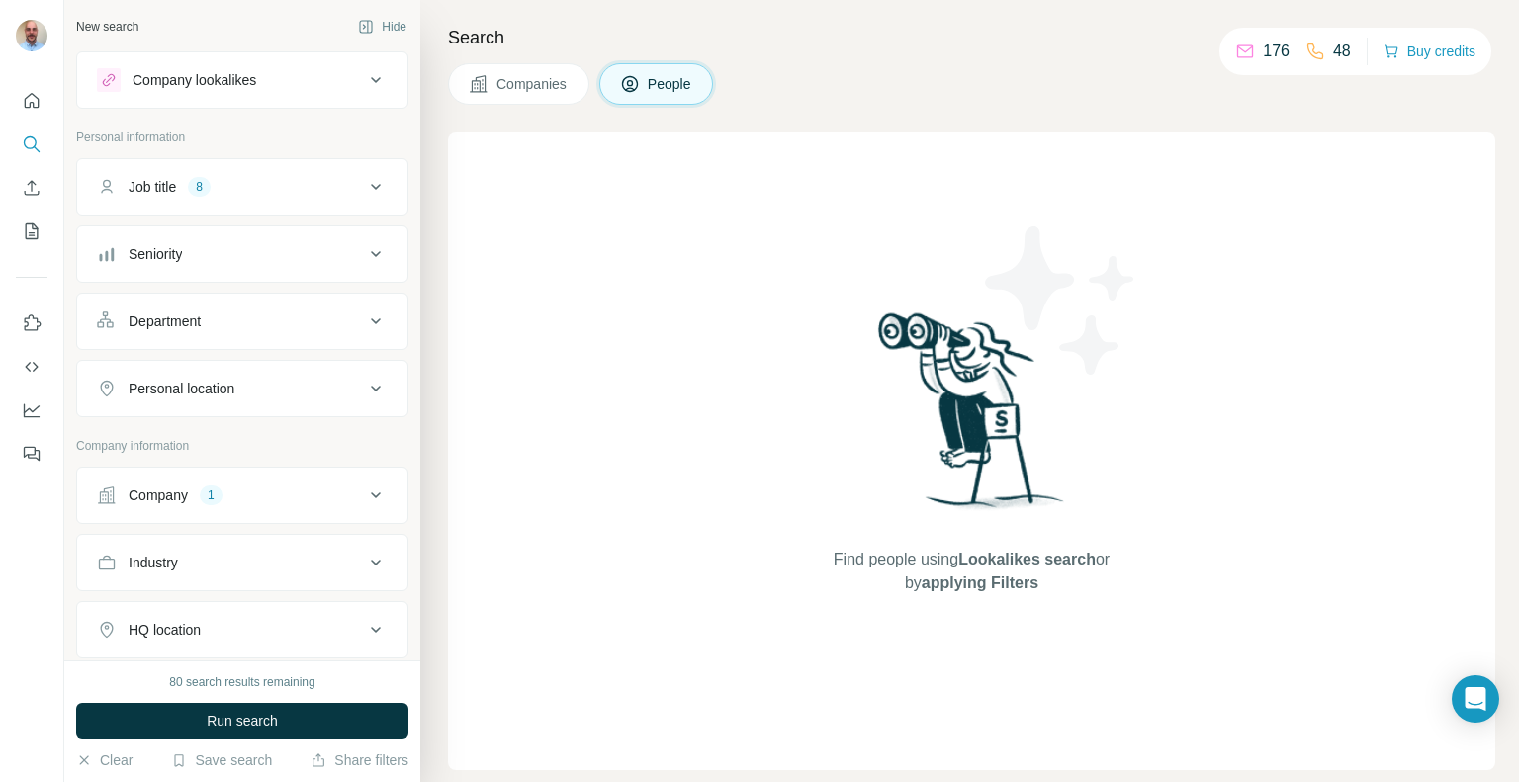
click at [241, 495] on div "Company 1" at bounding box center [230, 496] width 267 height 20
click at [226, 568] on input "text" at bounding box center [242, 583] width 291 height 36
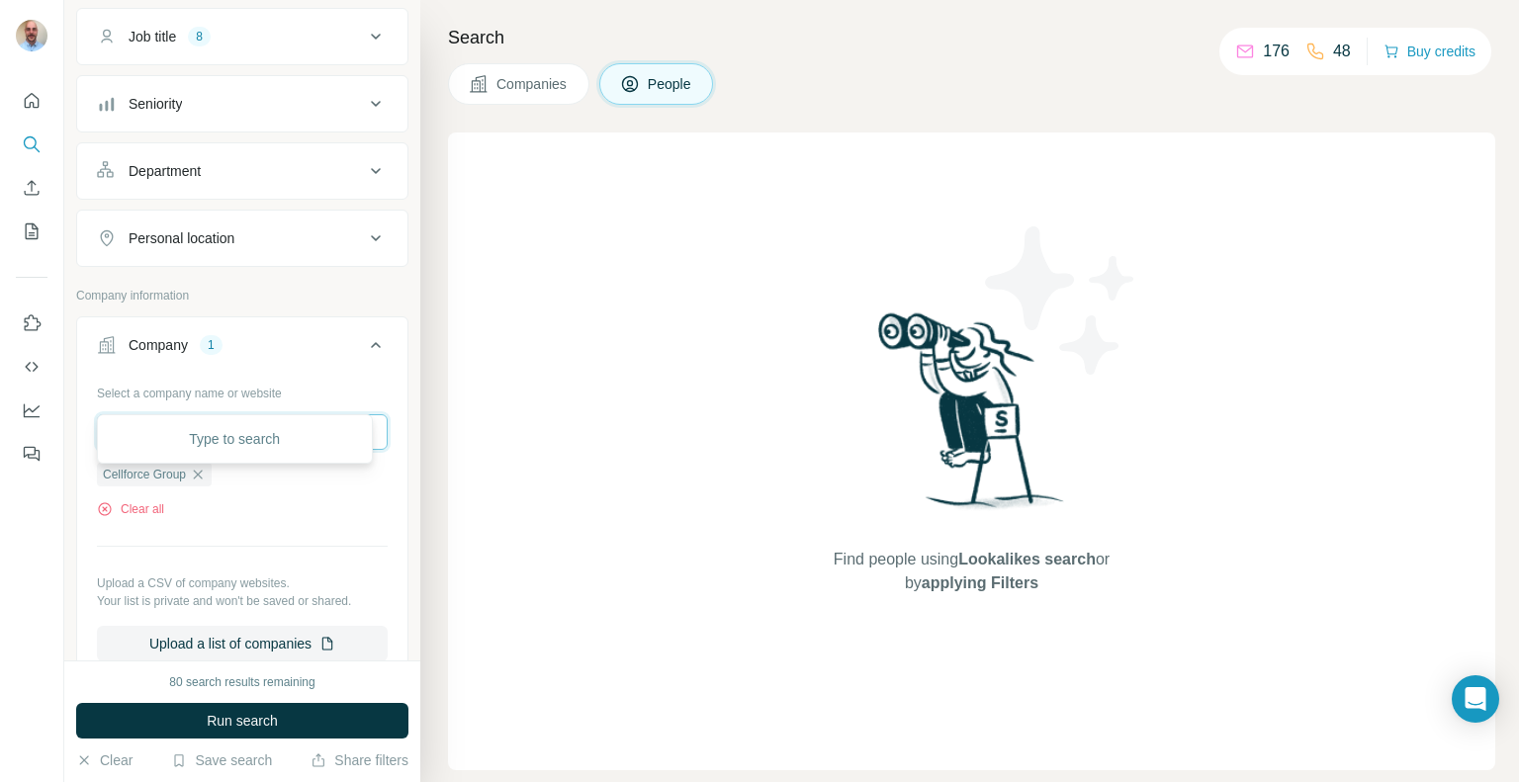
scroll to position [198, 0]
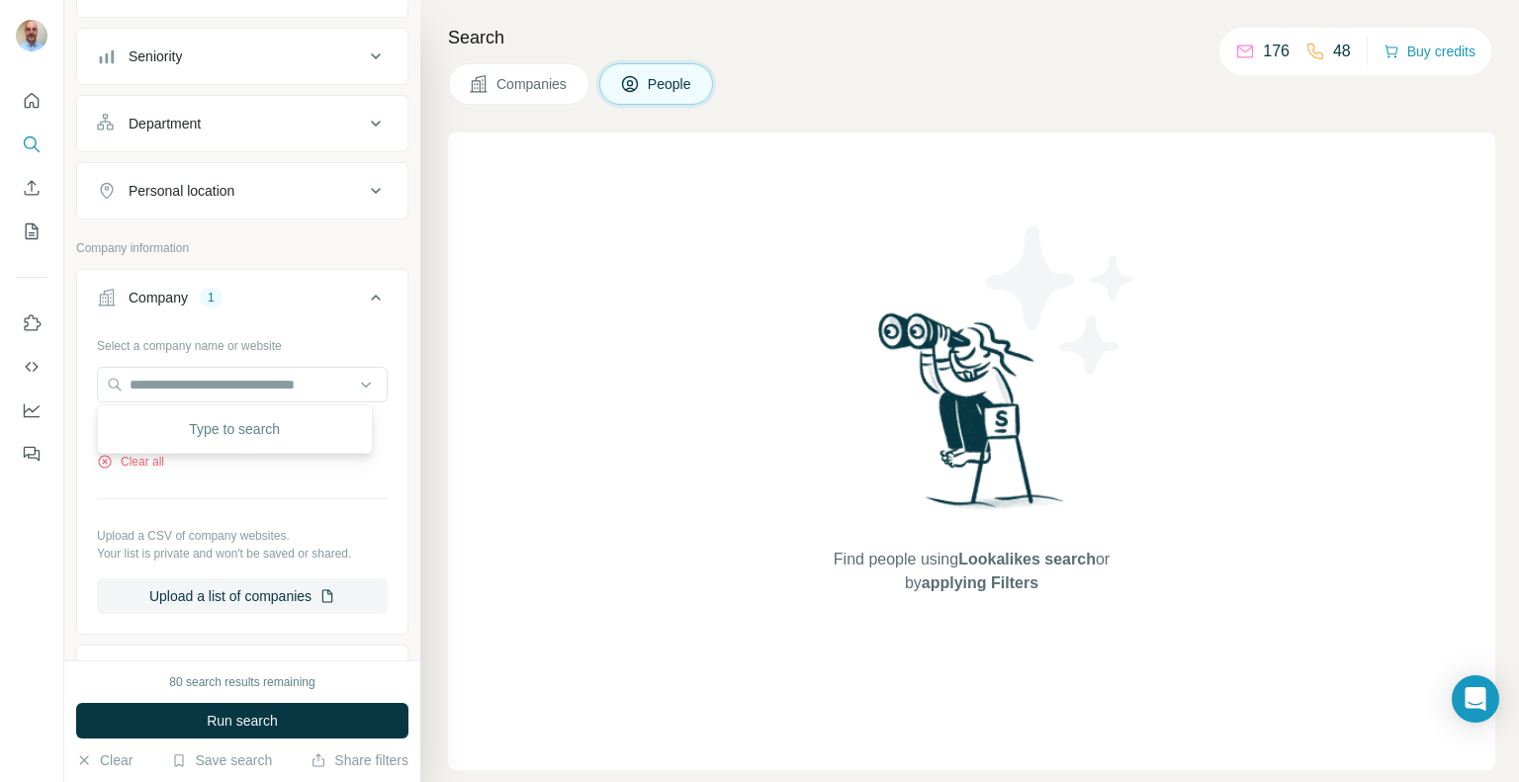
click at [237, 474] on div "Select a company name or website Cellforce Group Clear all Upload a CSV of comp…" at bounding box center [242, 471] width 291 height 285
click at [127, 458] on button "Clear all" at bounding box center [130, 462] width 67 height 18
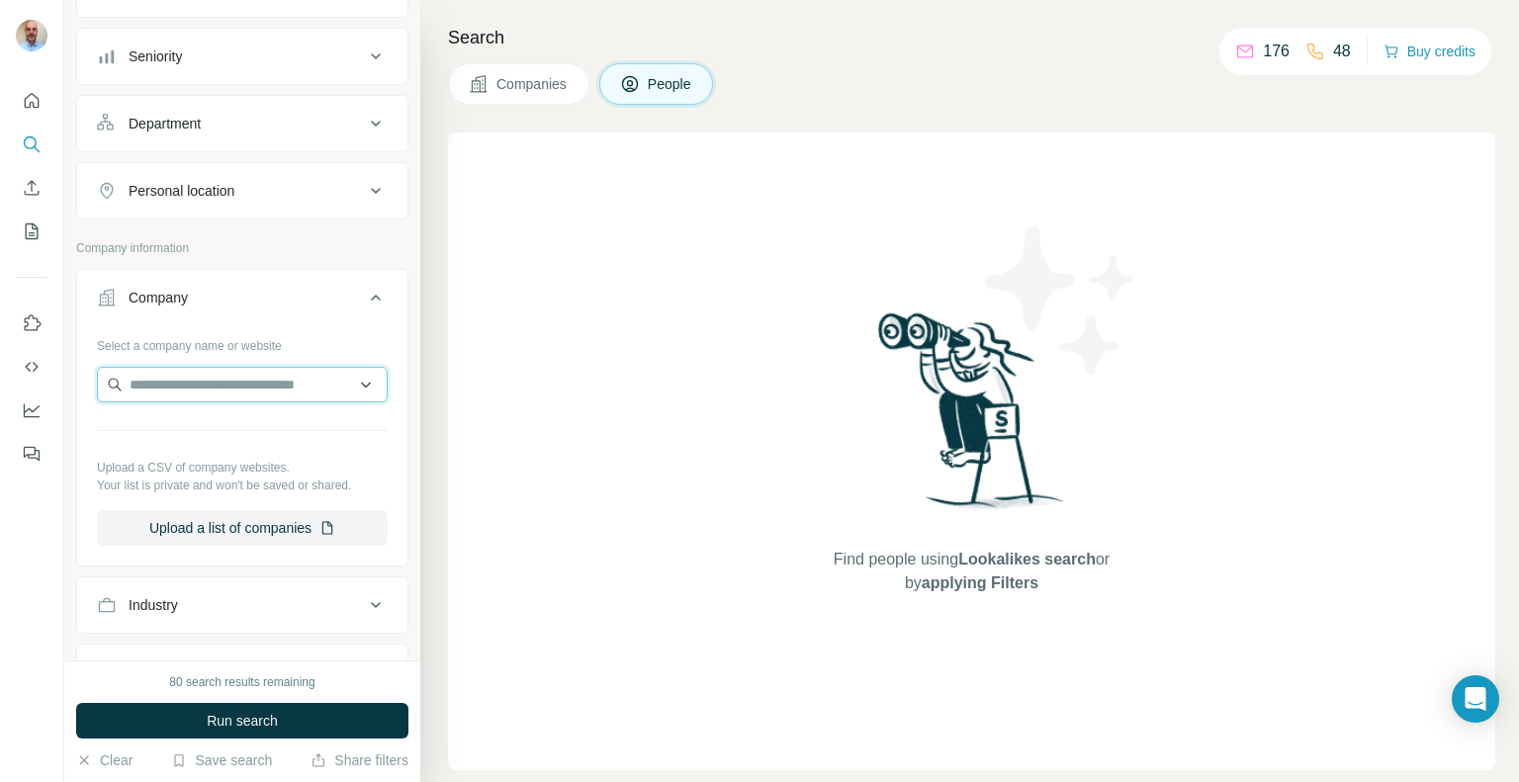
click at [208, 382] on input "text" at bounding box center [242, 385] width 291 height 36
click at [274, 708] on button "Run search" at bounding box center [242, 721] width 332 height 36
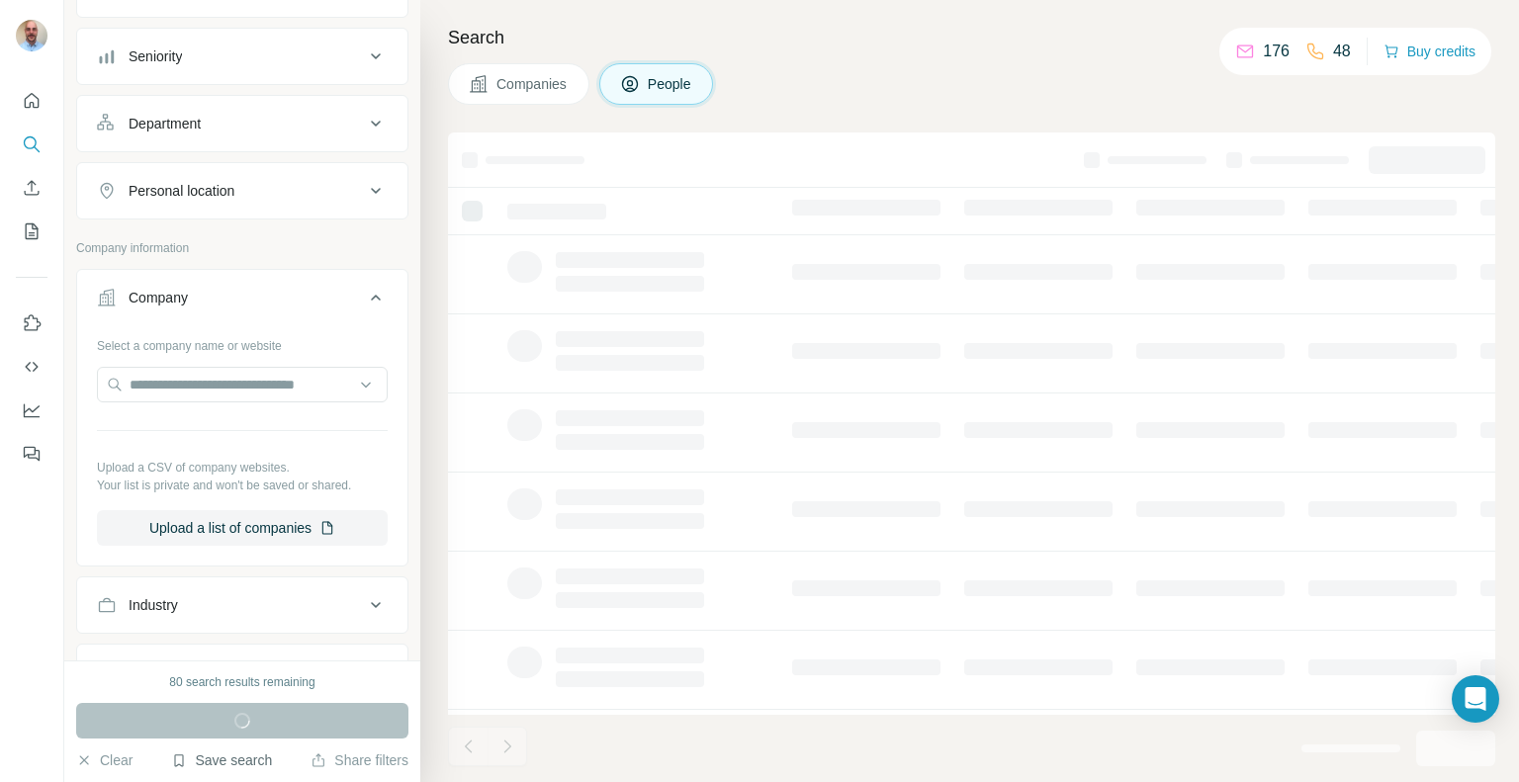
click at [210, 766] on button "Save search" at bounding box center [221, 761] width 101 height 20
click at [33, 687] on div at bounding box center [32, 391] width 64 height 782
click at [32, 98] on icon "Quick start" at bounding box center [32, 101] width 20 height 20
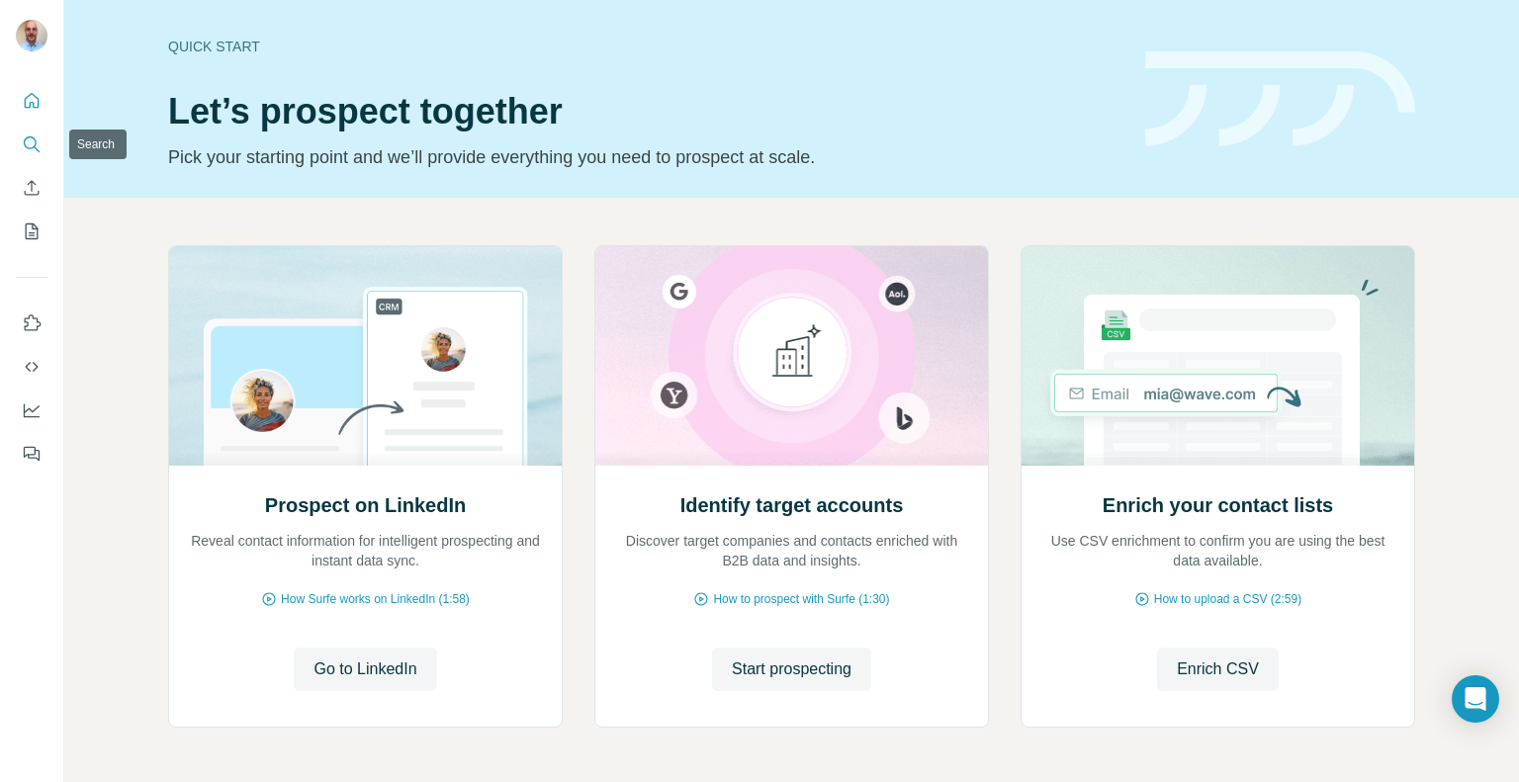
click at [32, 137] on icon "Search" at bounding box center [32, 145] width 20 height 20
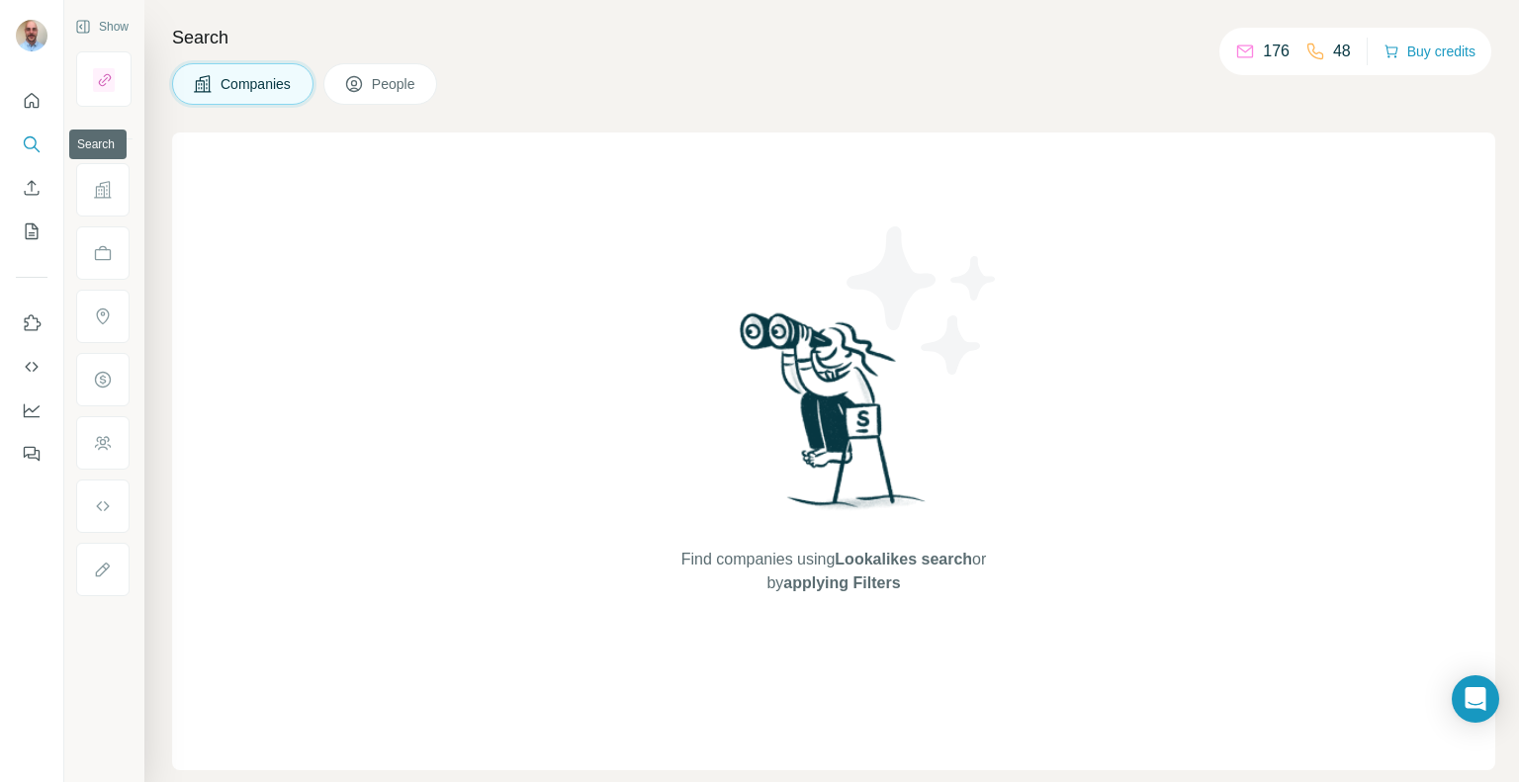
click at [40, 152] on icon "Search" at bounding box center [32, 145] width 20 height 20
click at [379, 104] on button "People" at bounding box center [380, 84] width 115 height 42
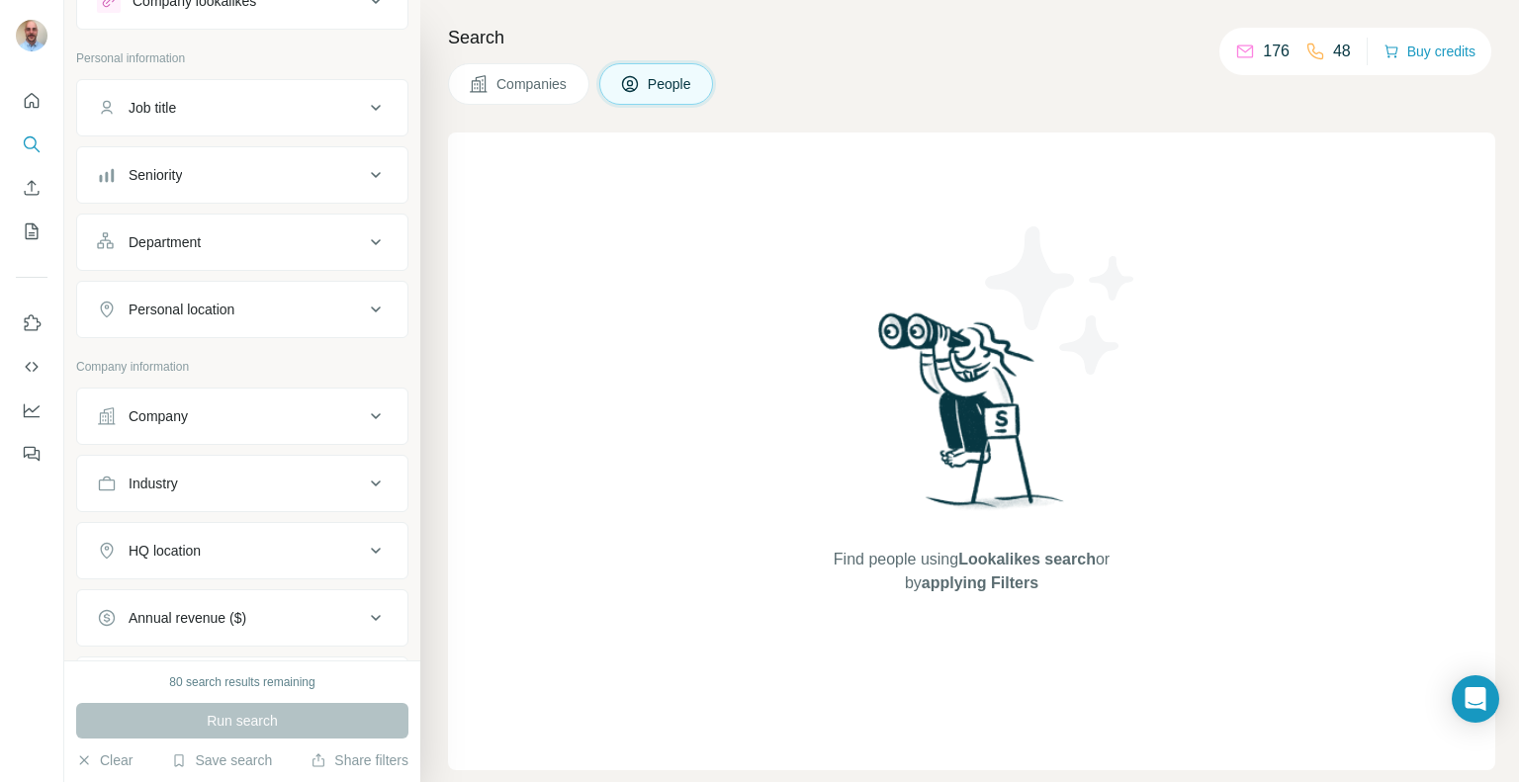
scroll to position [99, 0]
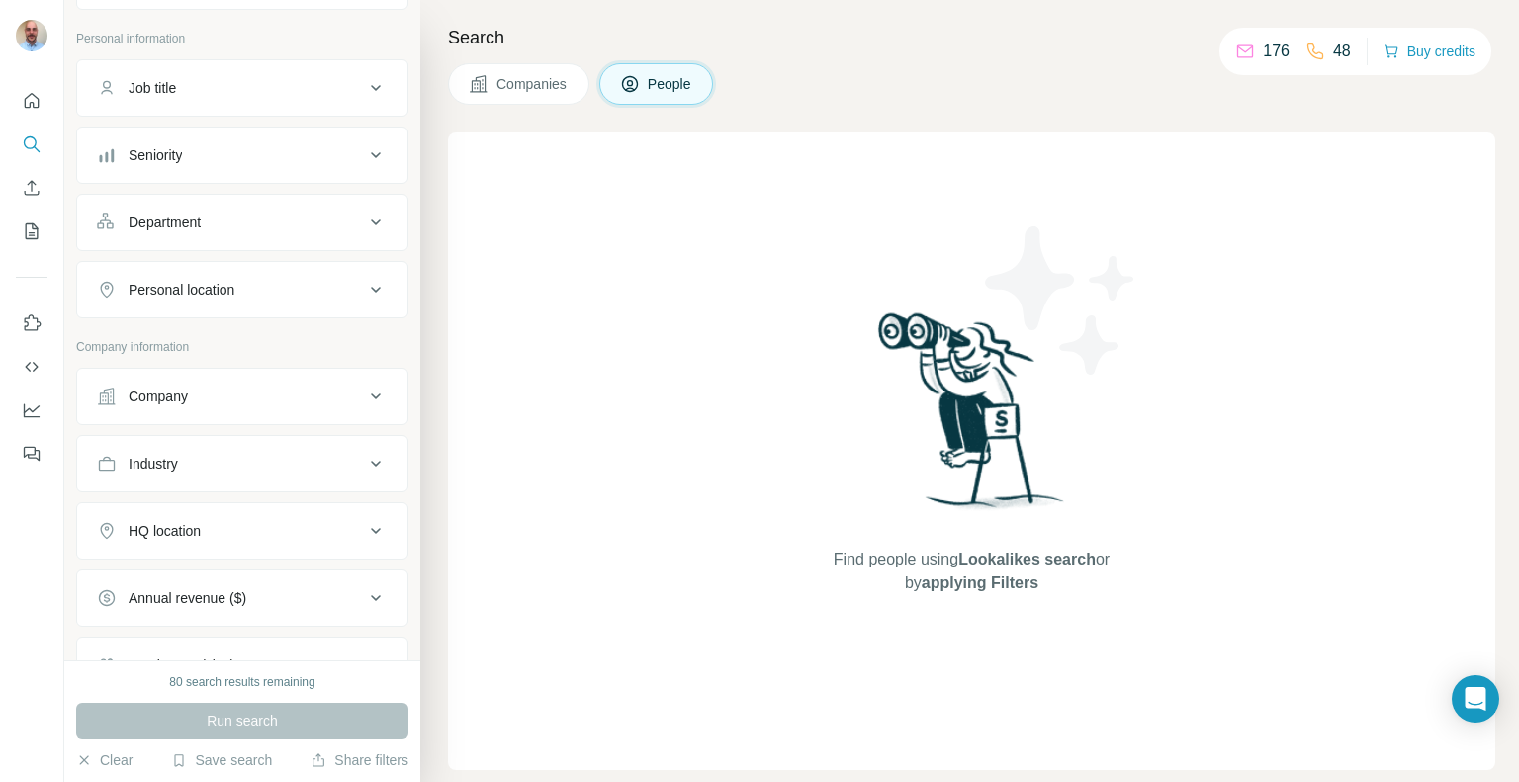
click at [289, 389] on div "Company" at bounding box center [230, 397] width 267 height 20
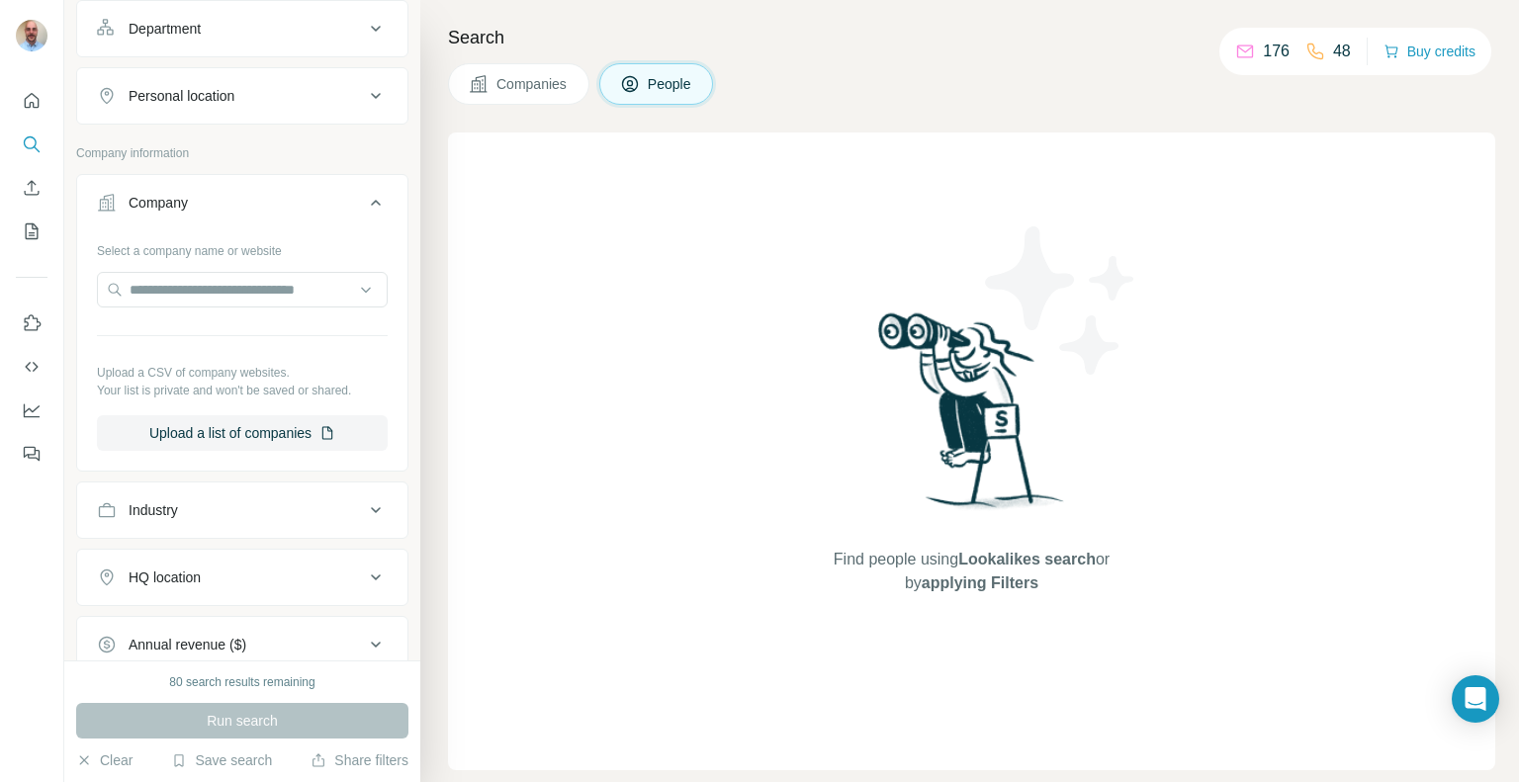
scroll to position [297, 0]
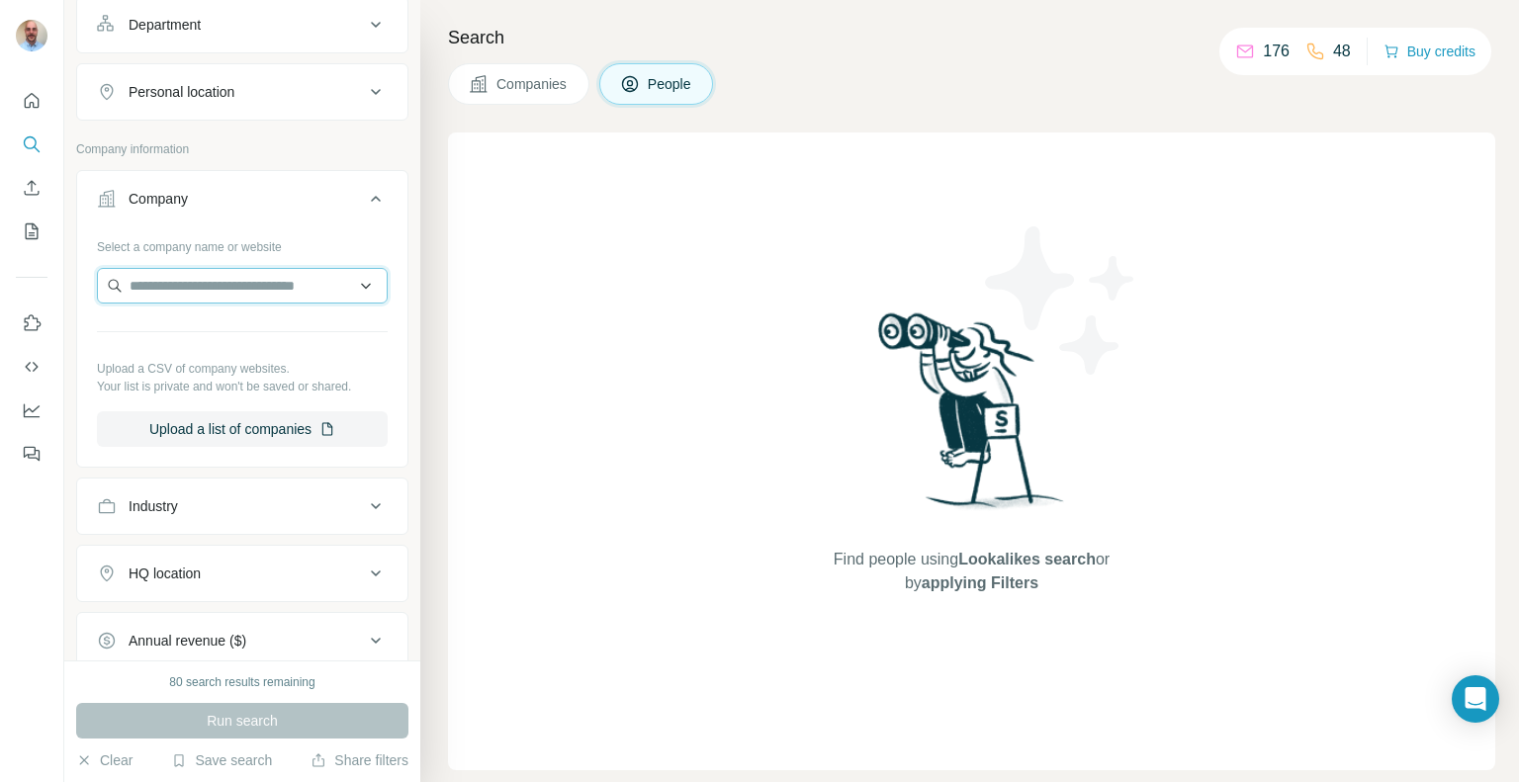
click at [255, 272] on input "text" at bounding box center [242, 286] width 291 height 36
click at [230, 759] on button "Save search" at bounding box center [221, 761] width 101 height 20
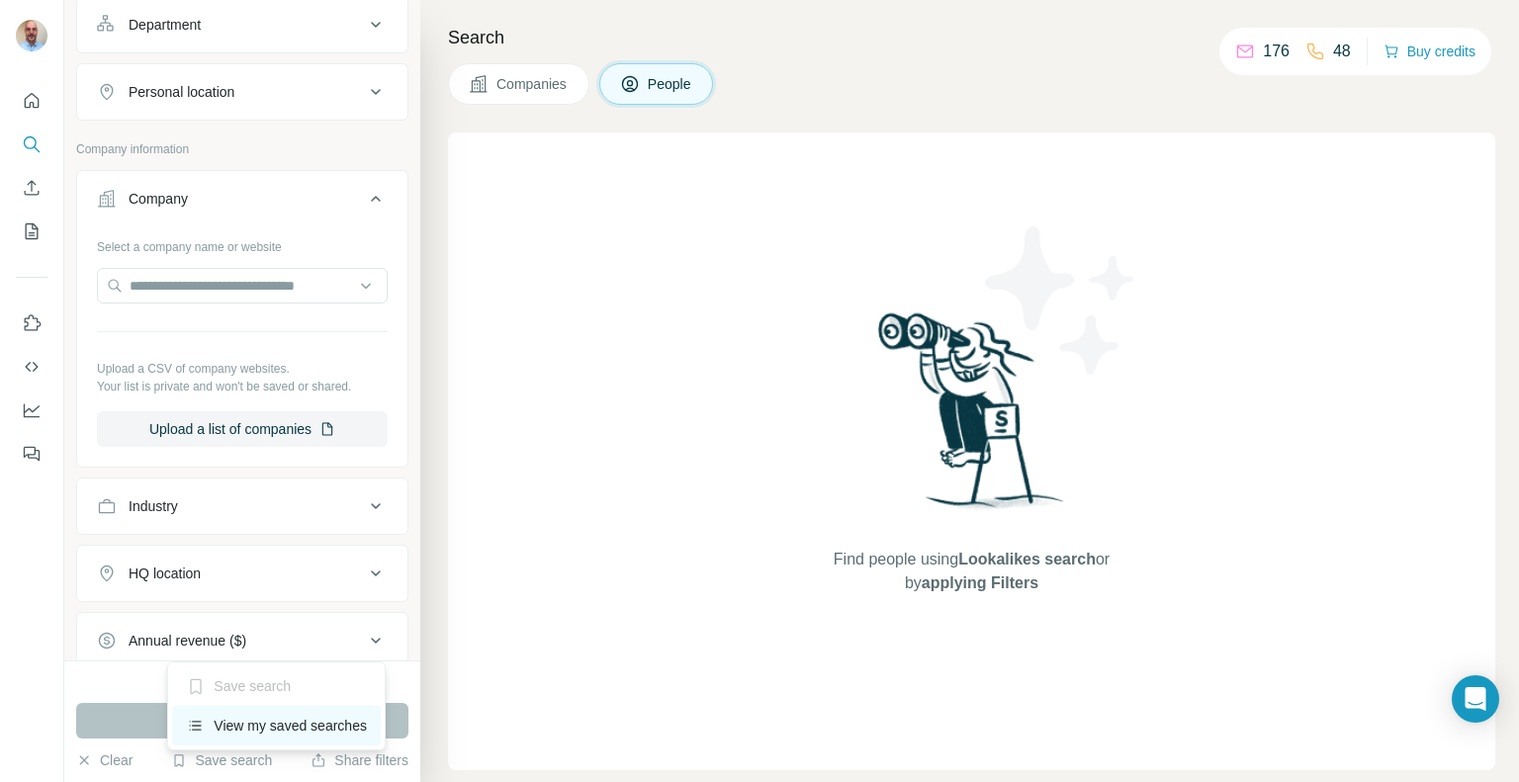
click at [282, 715] on div "View my saved searches" at bounding box center [276, 726] width 209 height 40
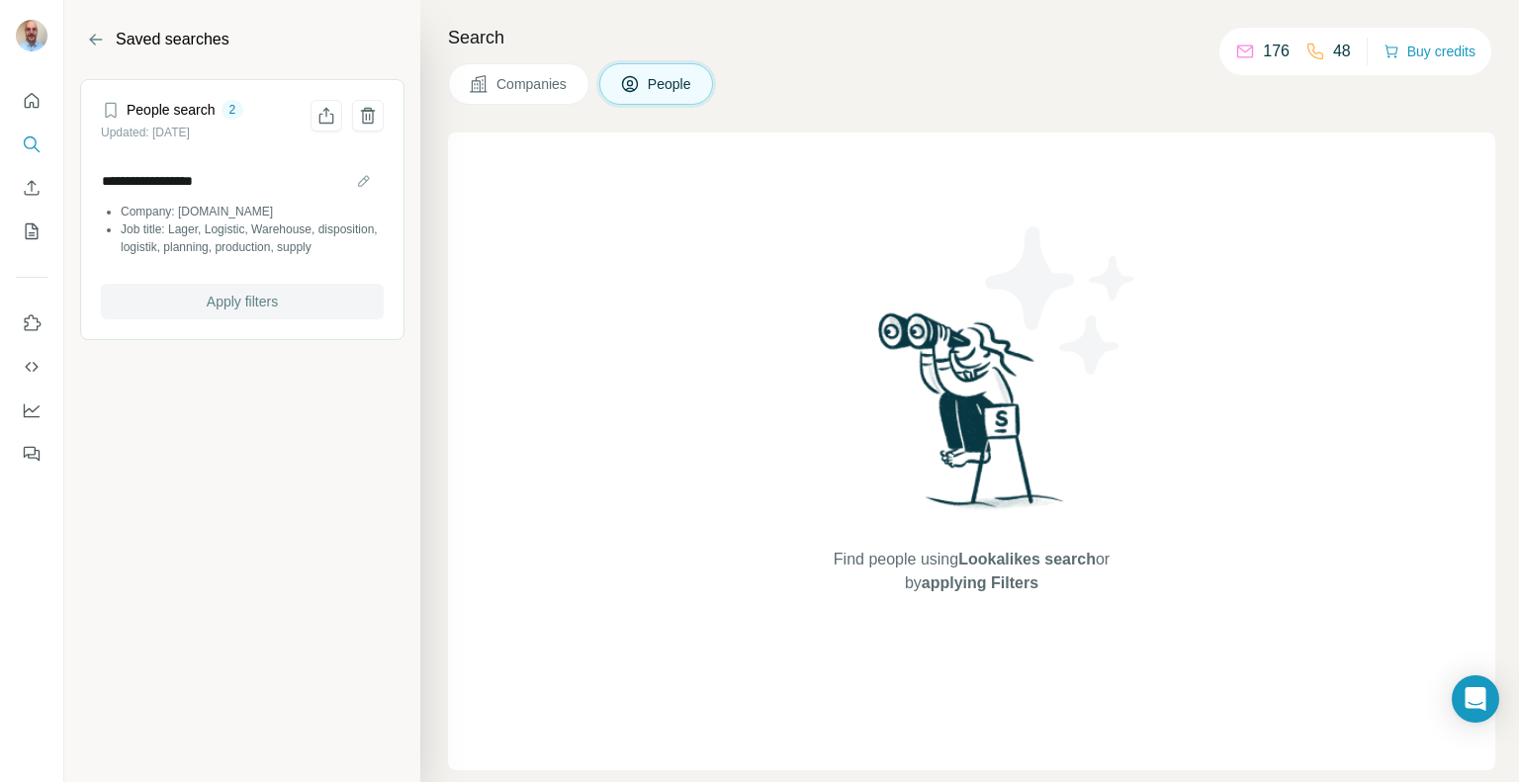
click at [249, 310] on span "Apply filters" at bounding box center [242, 302] width 71 height 20
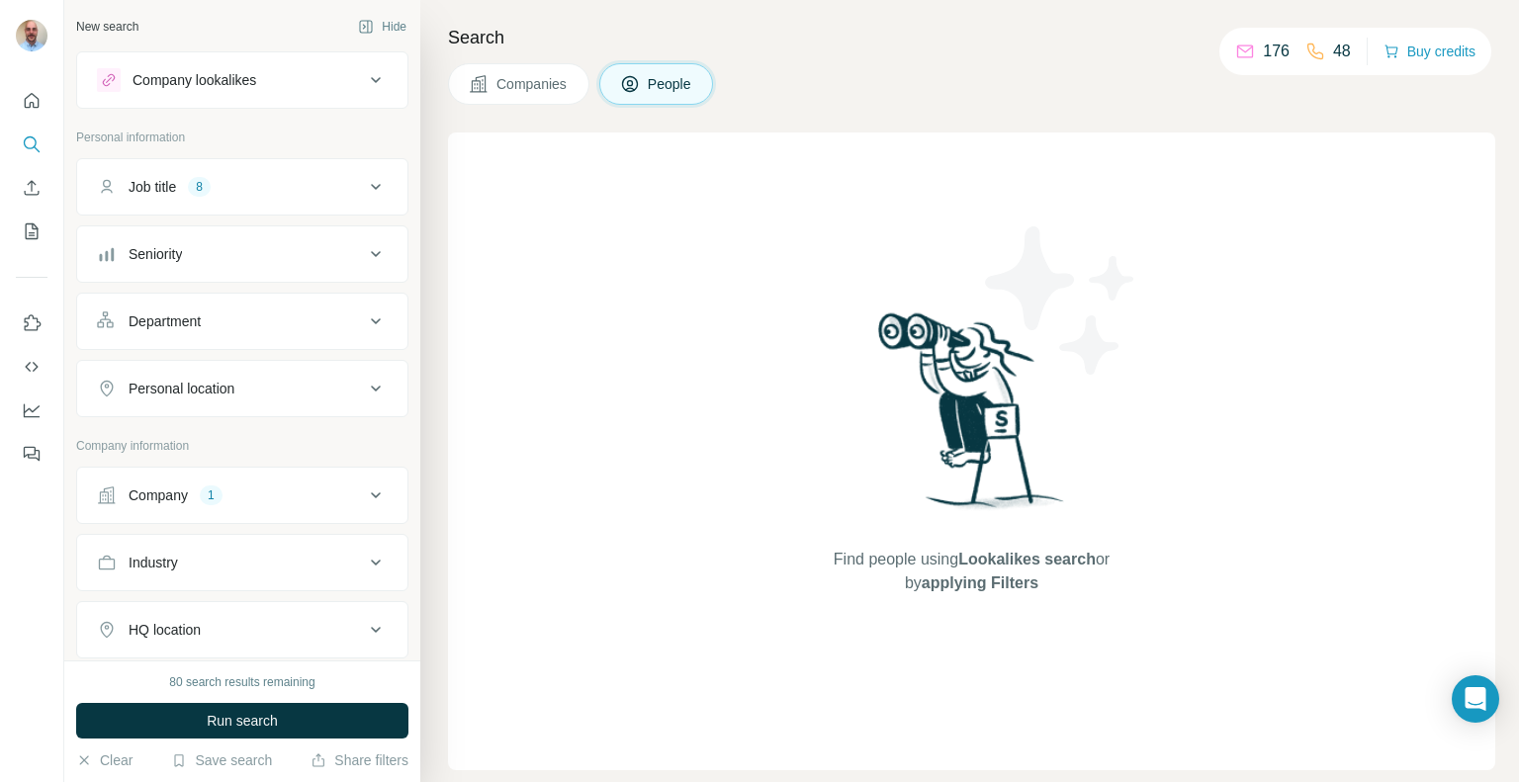
click at [273, 509] on button "Company 1" at bounding box center [242, 495] width 330 height 47
click at [202, 621] on icon "button" at bounding box center [198, 625] width 16 height 16
click at [241, 767] on button "Save search" at bounding box center [221, 761] width 101 height 20
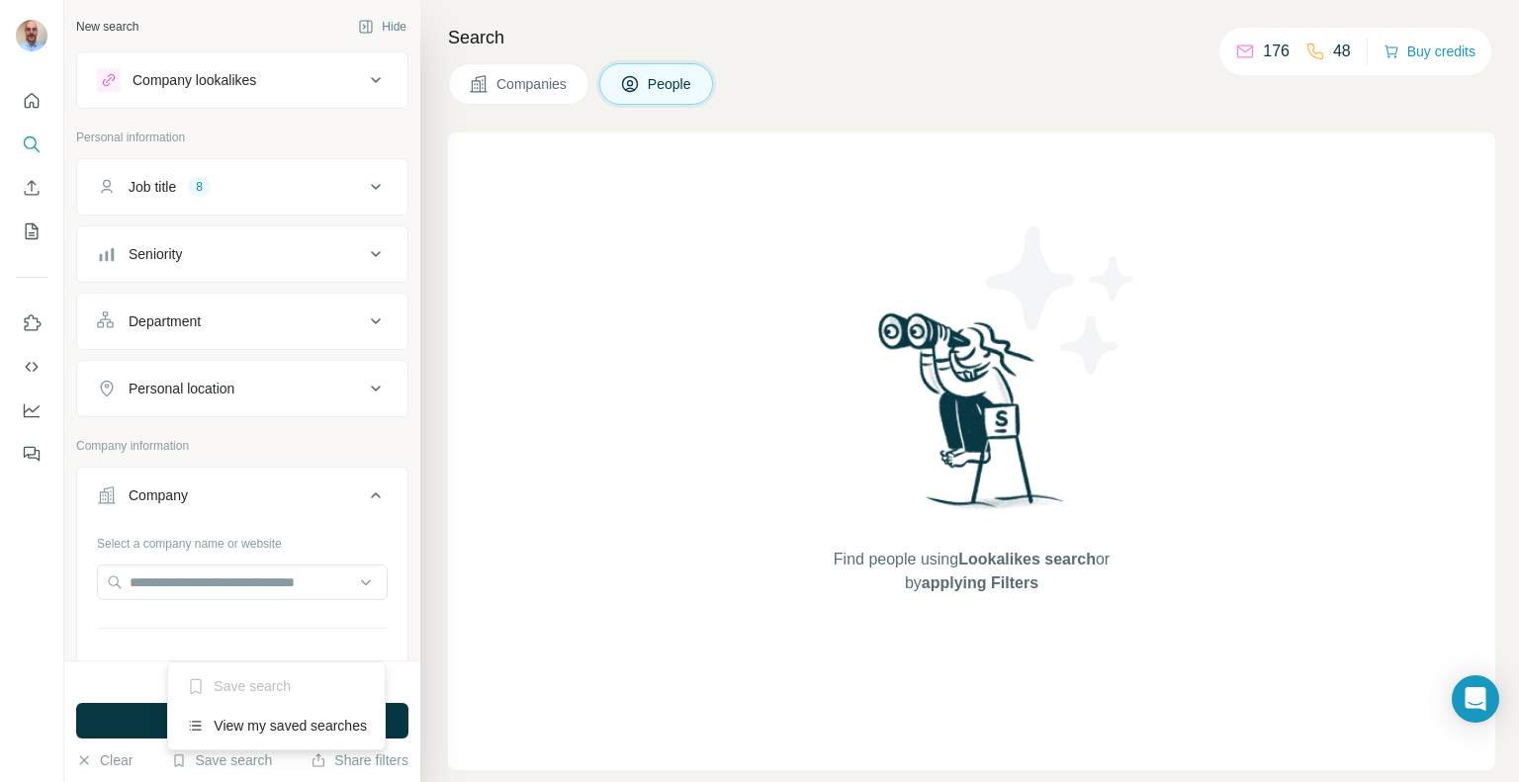
click at [267, 686] on div "Save search" at bounding box center [276, 687] width 209 height 40
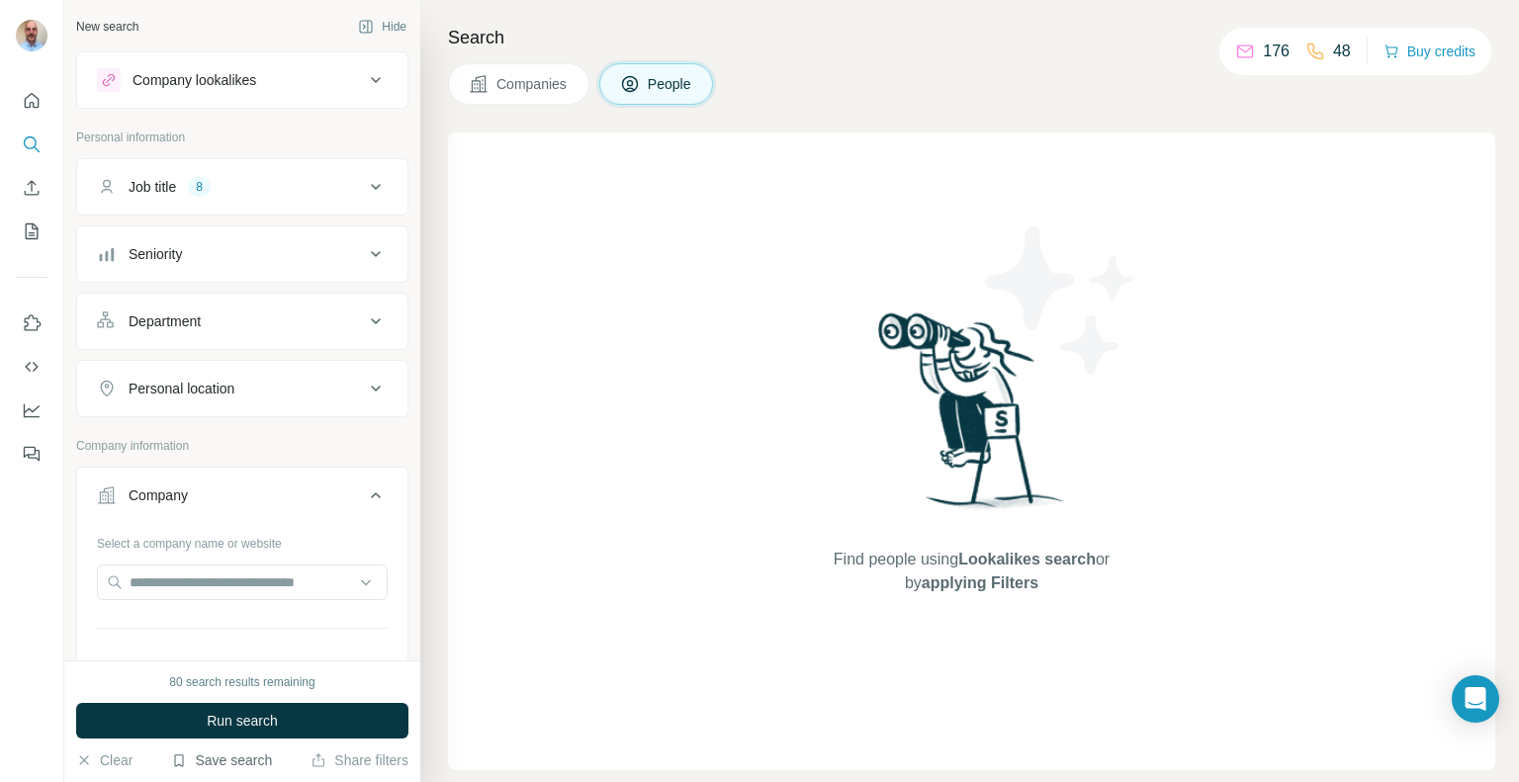
click at [246, 759] on button "Save search" at bounding box center [221, 761] width 101 height 20
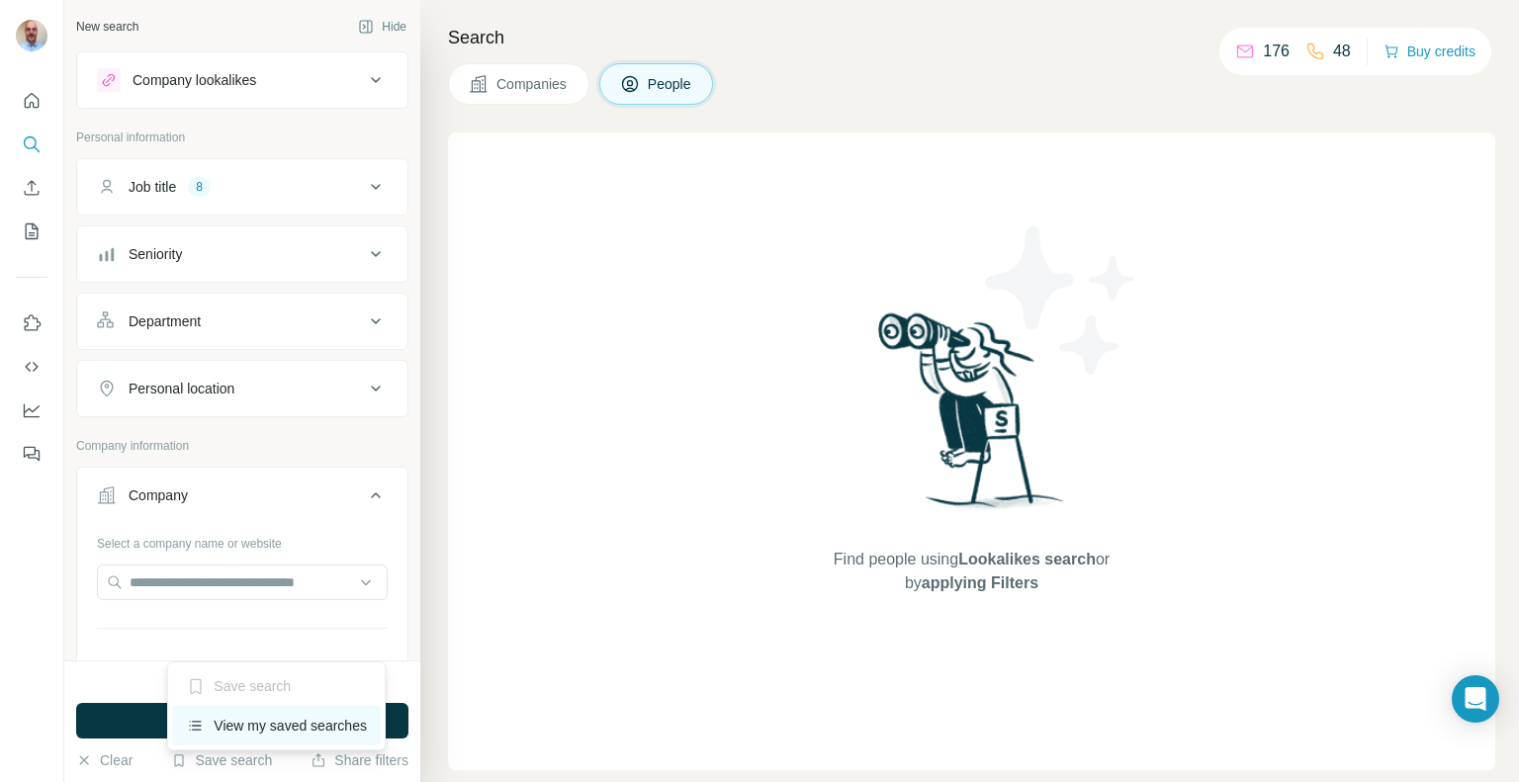
click at [280, 735] on div "View my saved searches" at bounding box center [276, 726] width 209 height 40
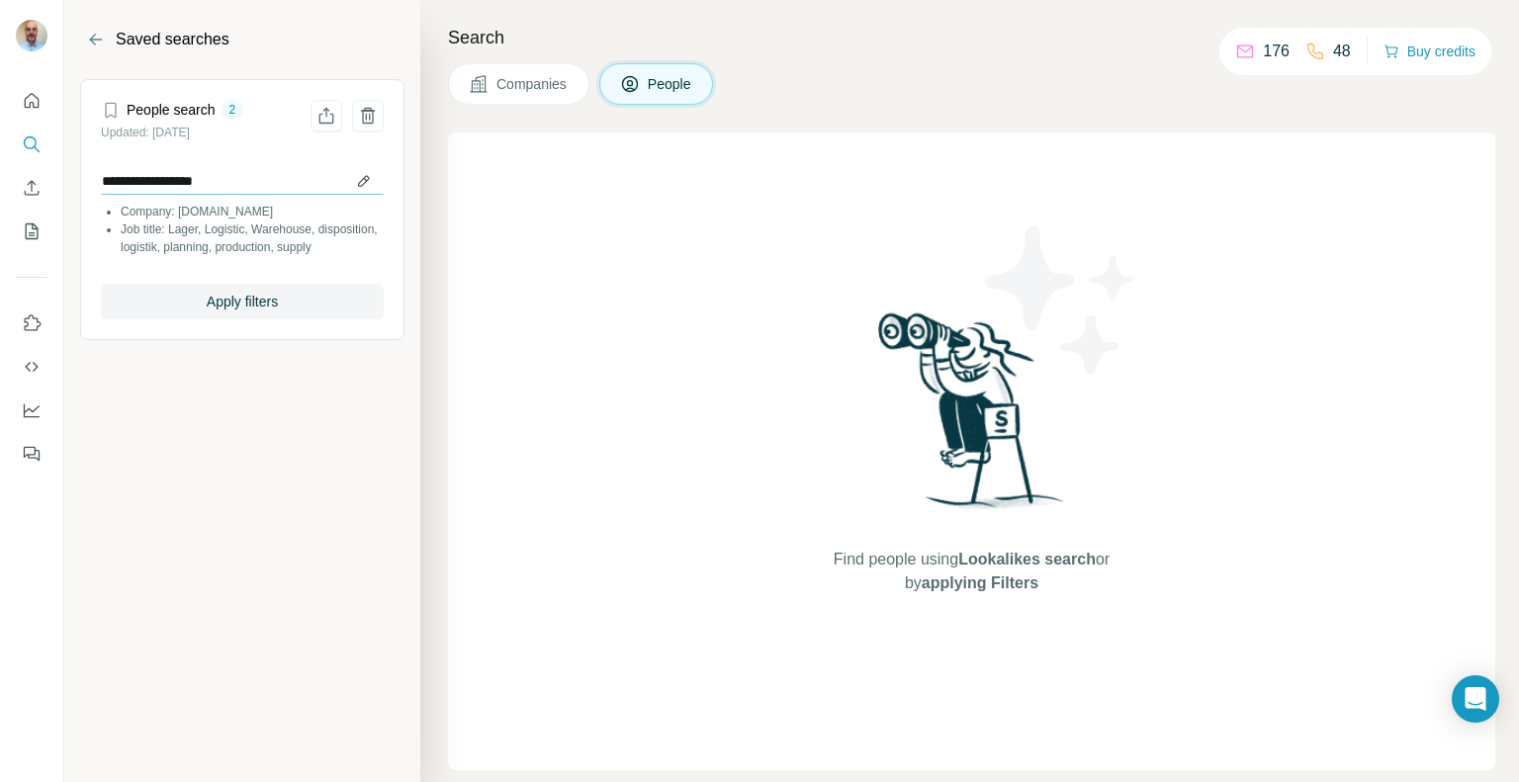
click at [358, 179] on input "**********" at bounding box center [242, 181] width 283 height 28
click at [360, 186] on input "**********" at bounding box center [242, 181] width 283 height 28
click at [369, 168] on input "**********" at bounding box center [242, 181] width 283 height 28
click at [167, 230] on li "Job title: Lager, Logistic, Warehouse, disposition, logistik, planning, product…" at bounding box center [252, 239] width 263 height 36
click at [189, 237] on li "Job title: Lager, Logistic, Warehouse, disposition, logistik, planning, product…" at bounding box center [252, 239] width 263 height 36
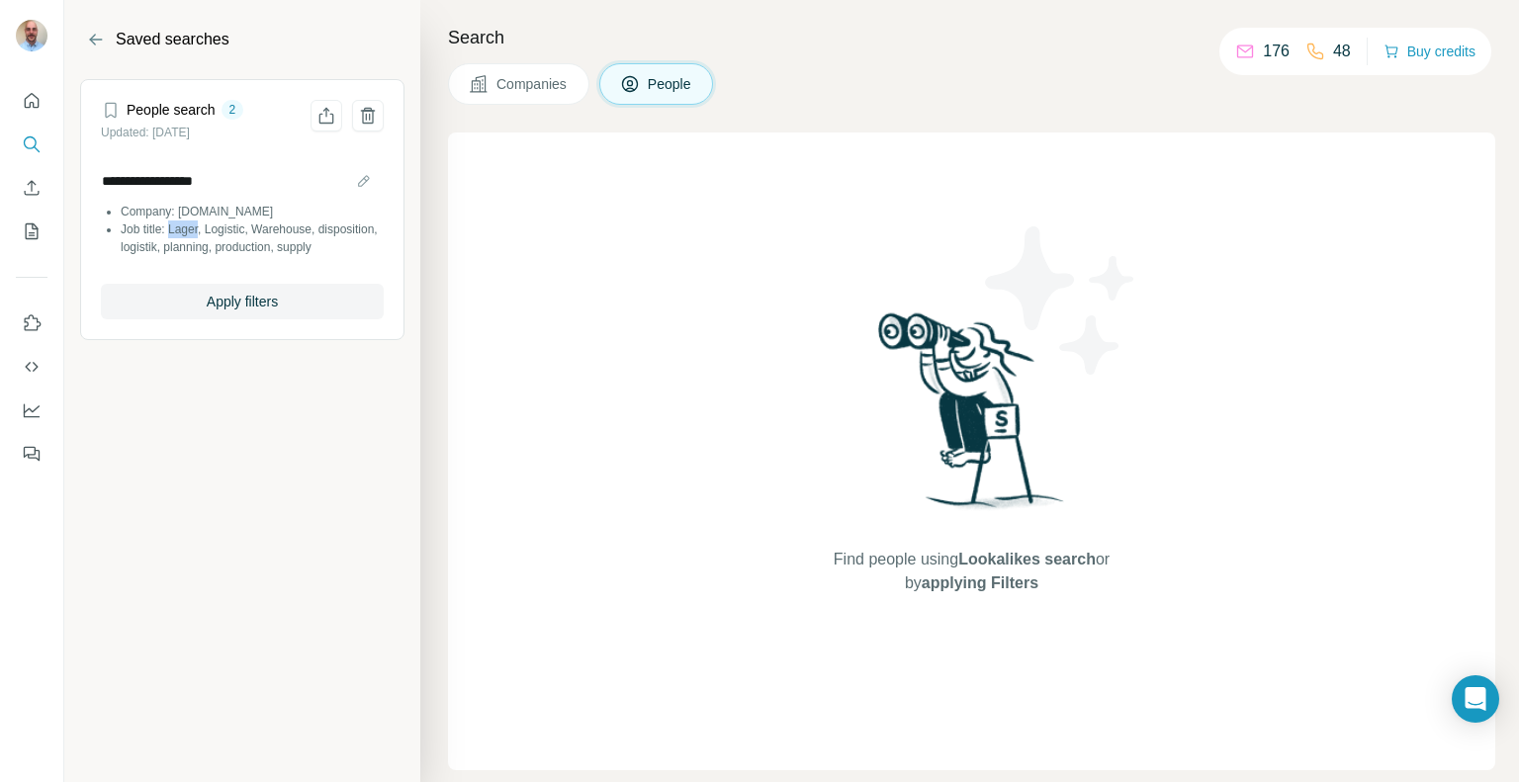
click at [189, 237] on li "Job title: Lager, Logistic, Warehouse, disposition, logistik, planning, product…" at bounding box center [252, 239] width 263 height 36
click at [233, 220] on ul "Company: [DOMAIN_NAME] Job title: Lager, Logistic, Warehouse, disposition, logi…" at bounding box center [242, 229] width 283 height 53
click at [241, 203] on li "Company: [DOMAIN_NAME]" at bounding box center [252, 212] width 263 height 18
click at [274, 306] on button "Apply filters" at bounding box center [242, 302] width 283 height 36
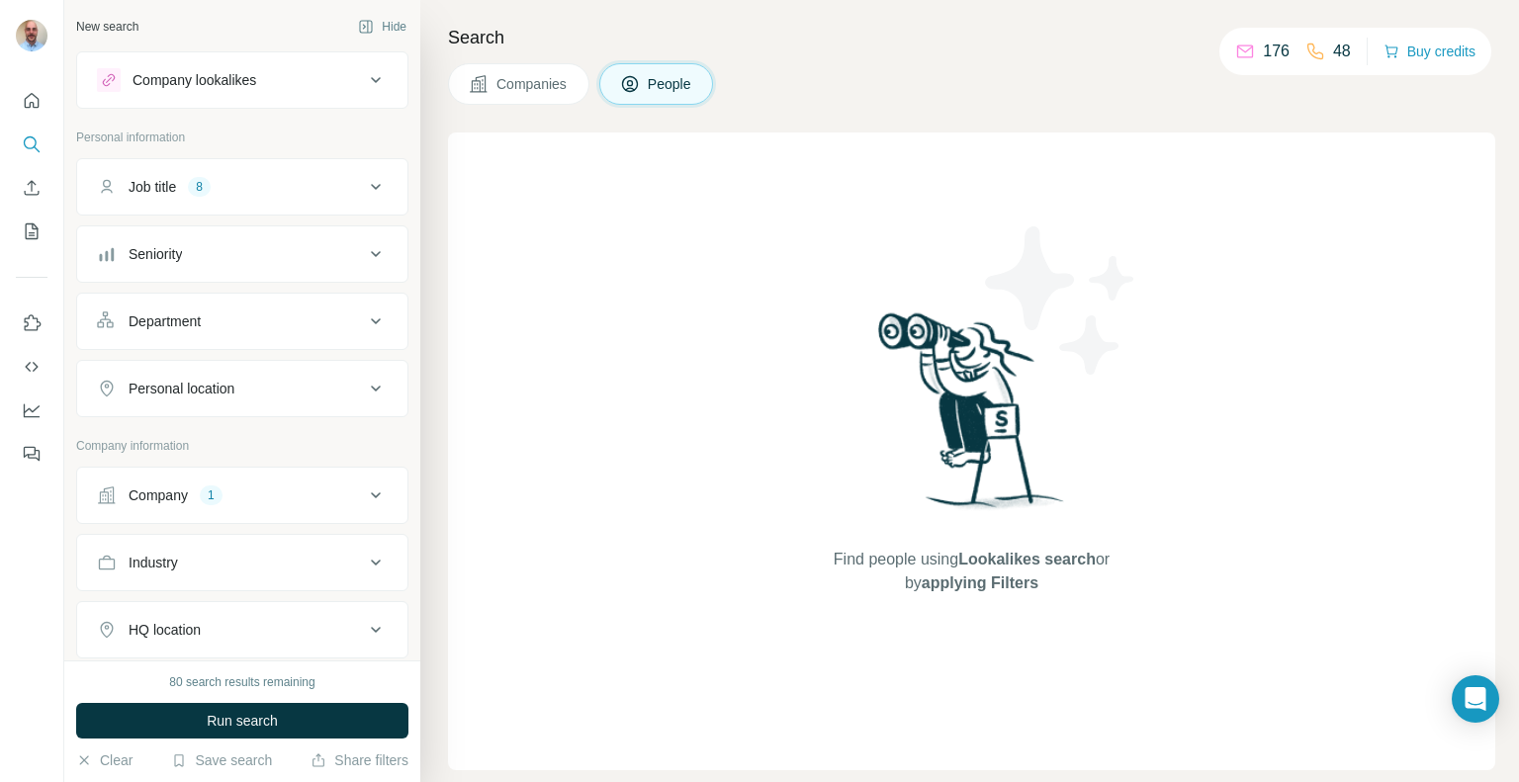
click at [257, 185] on div "Job title 8" at bounding box center [230, 187] width 267 height 20
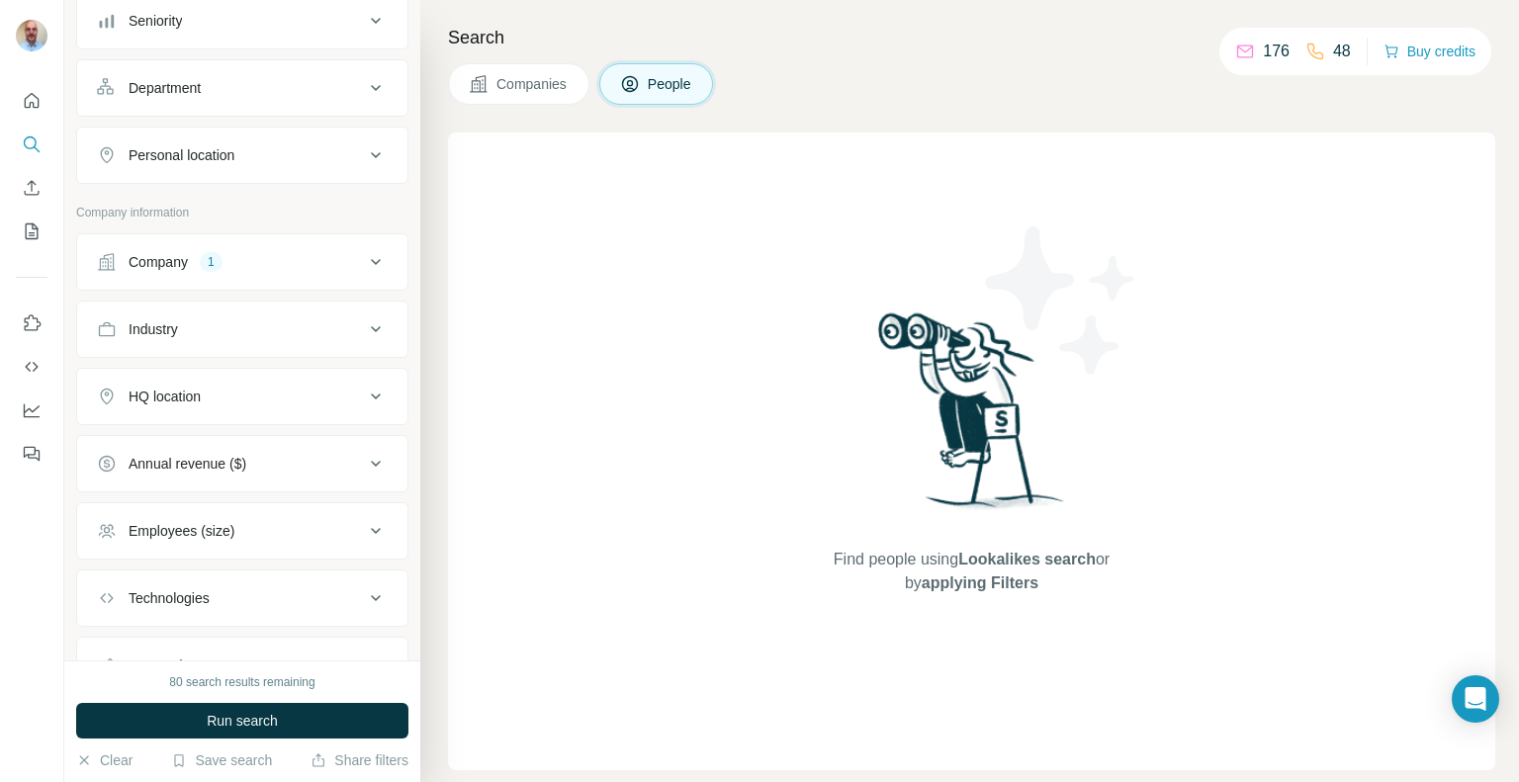
scroll to position [495, 0]
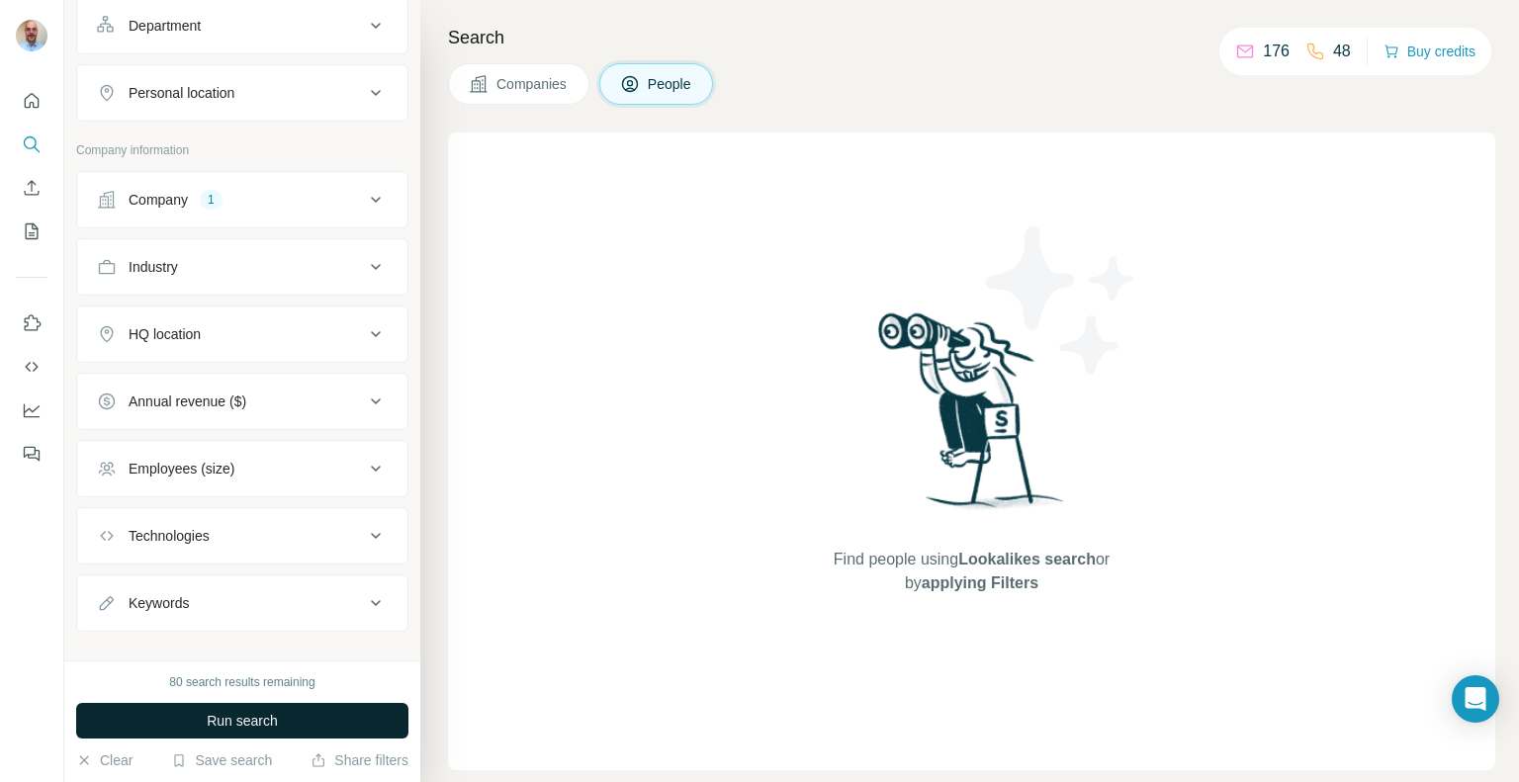
click at [247, 727] on span "Run search" at bounding box center [242, 721] width 71 height 20
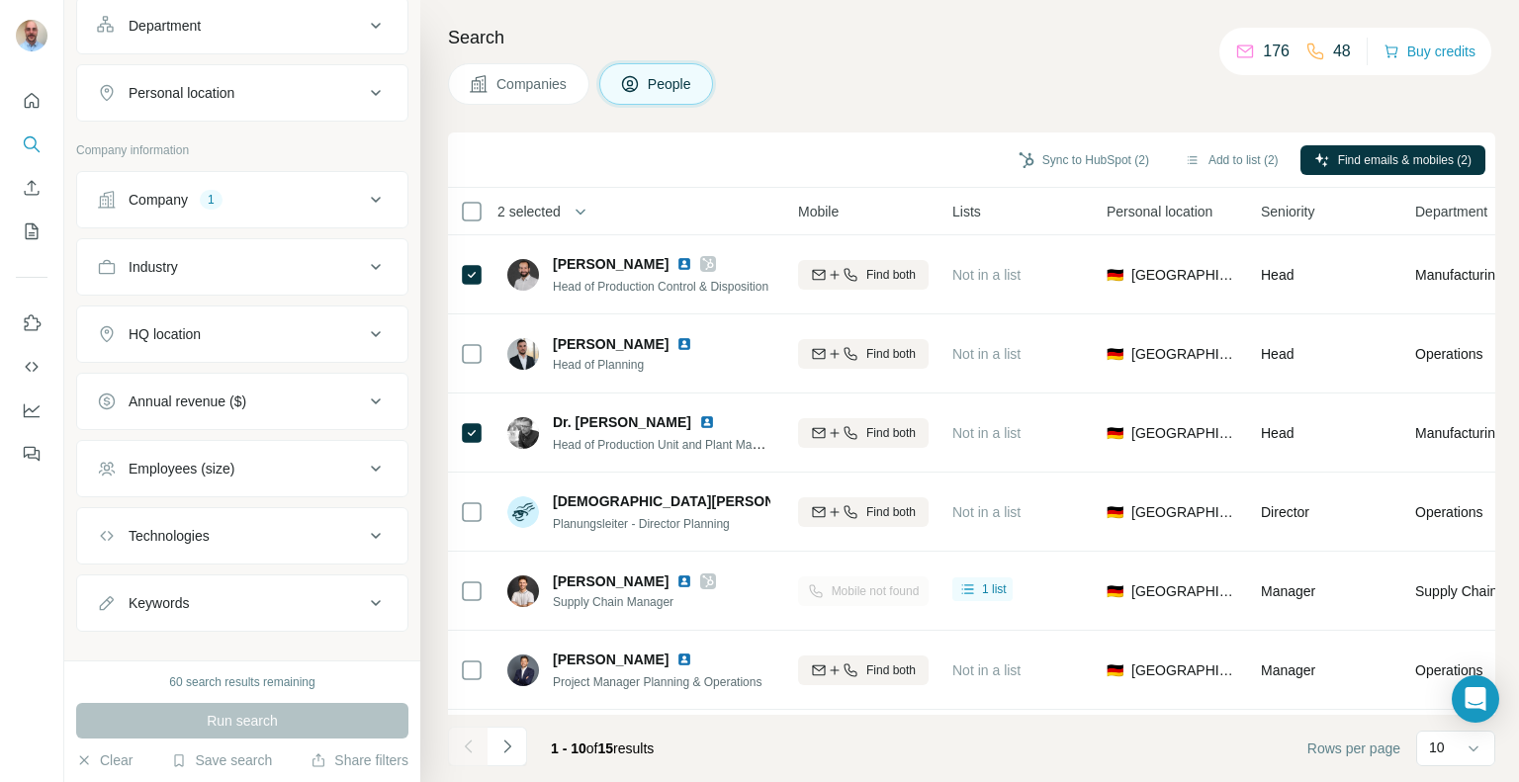
scroll to position [0, 373]
click at [1080, 153] on button "Sync to HubSpot (2)" at bounding box center [1084, 160] width 158 height 30
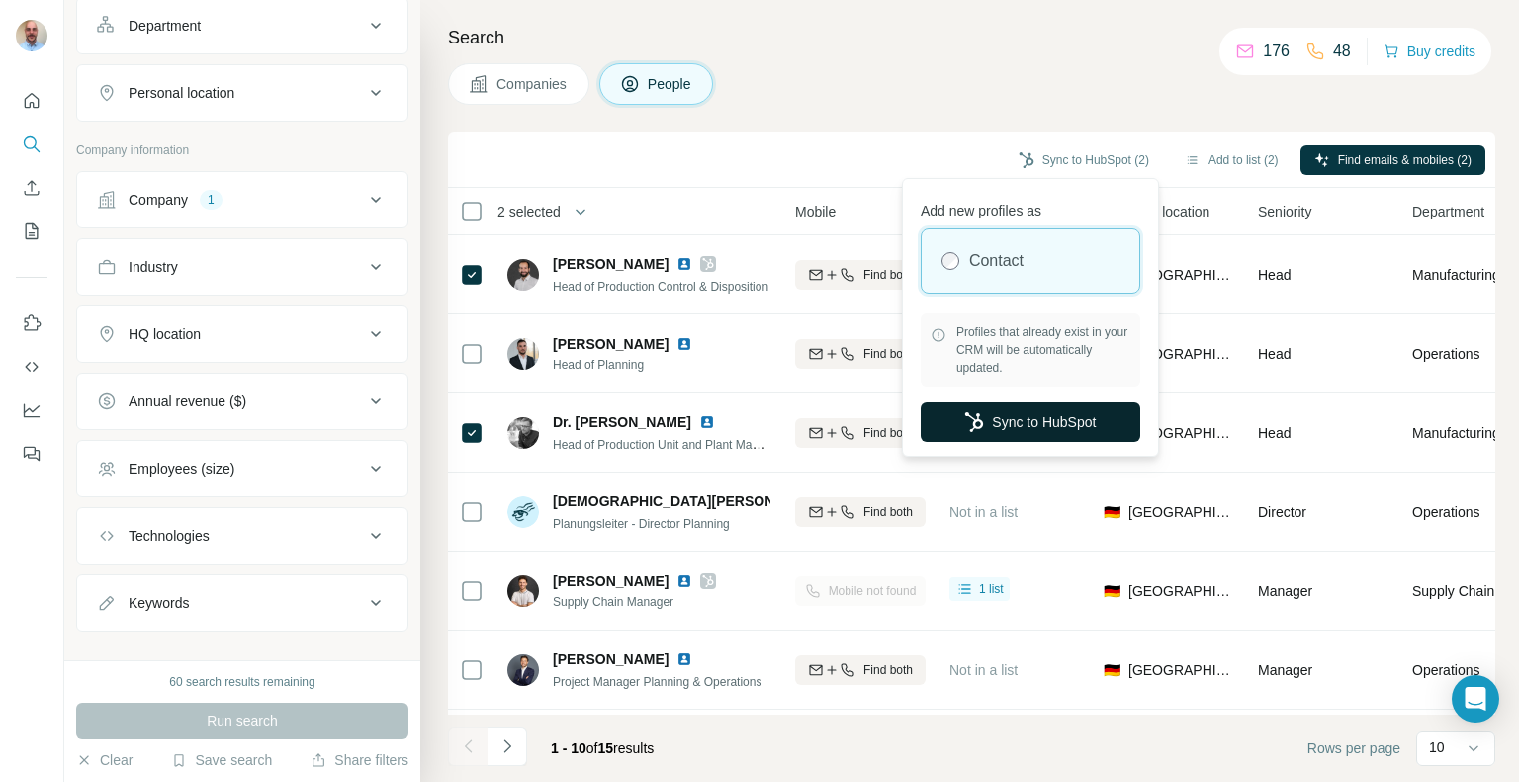
click at [1037, 426] on button "Sync to HubSpot" at bounding box center [1031, 423] width 220 height 40
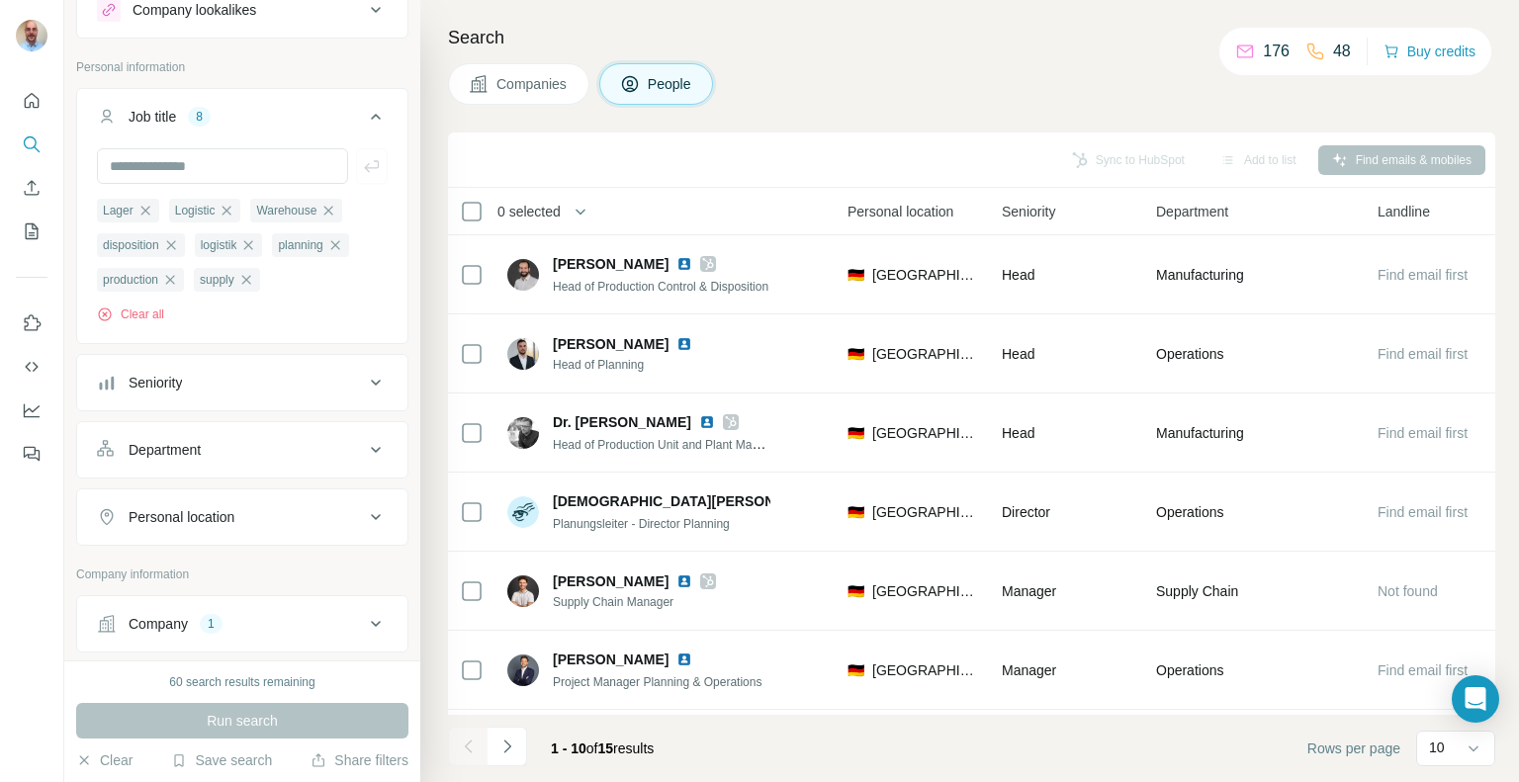
scroll to position [24, 0]
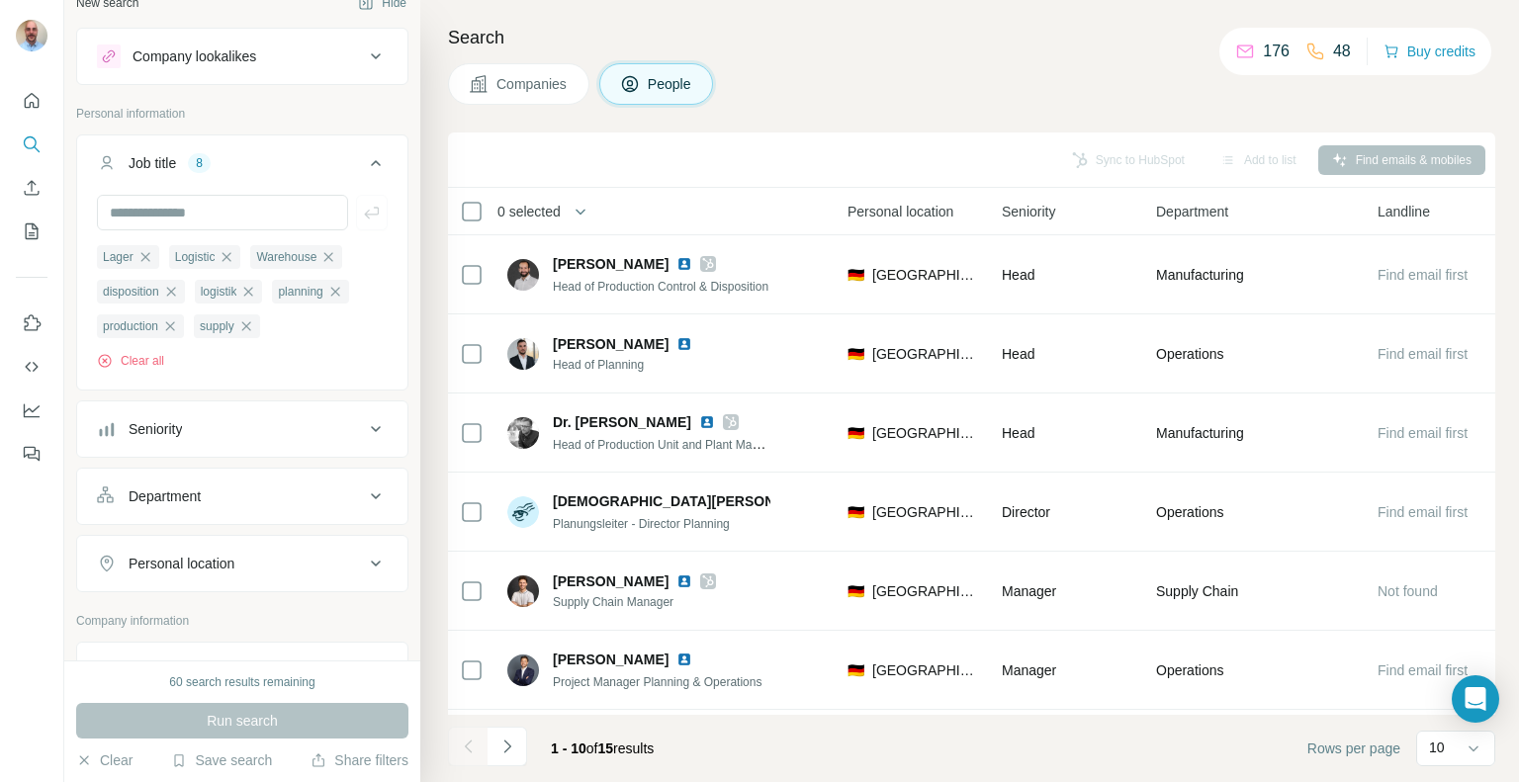
click at [764, 113] on div "Search Companies People Sync to HubSpot Add to list Find emails & mobiles 0 sel…" at bounding box center [969, 391] width 1099 height 782
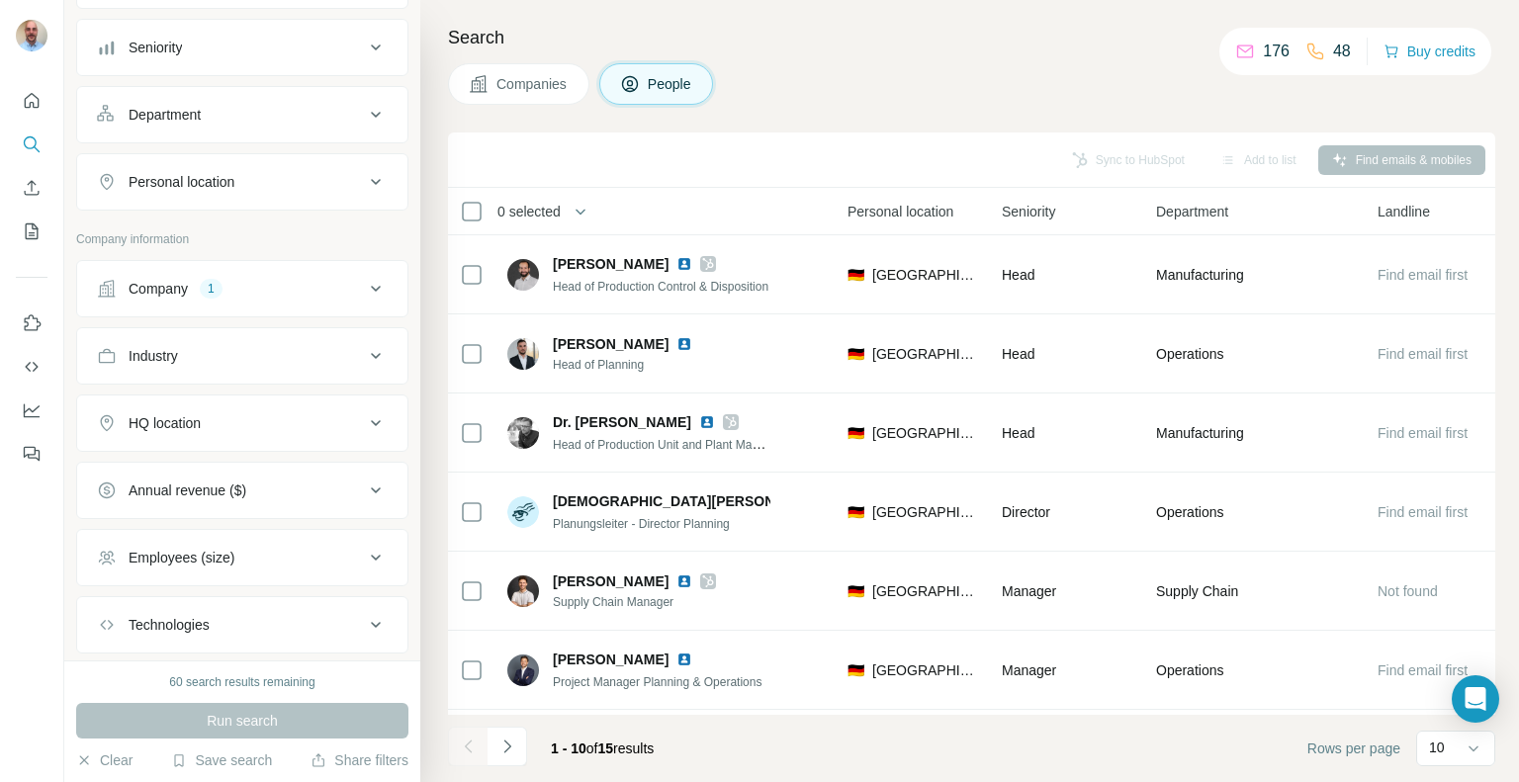
scroll to position [495, 0]
